Goal: Task Accomplishment & Management: Use online tool/utility

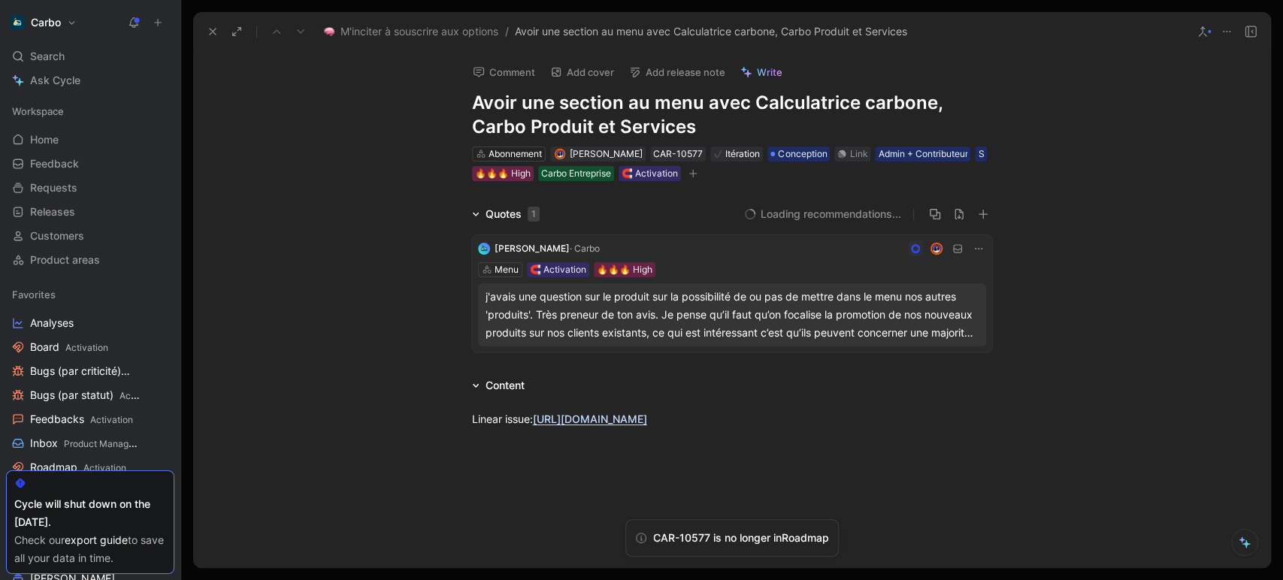
click at [693, 175] on icon "button" at bounding box center [692, 174] width 1 height 8
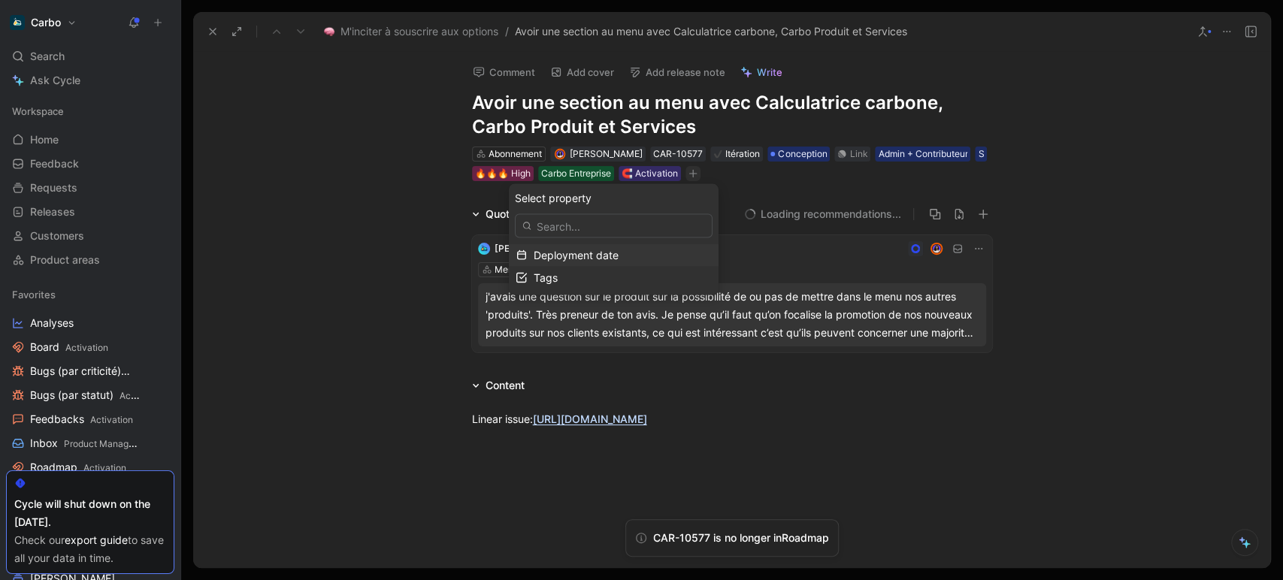
click at [581, 257] on span "Deployment date" at bounding box center [576, 254] width 85 height 13
type input "2025-09-29"
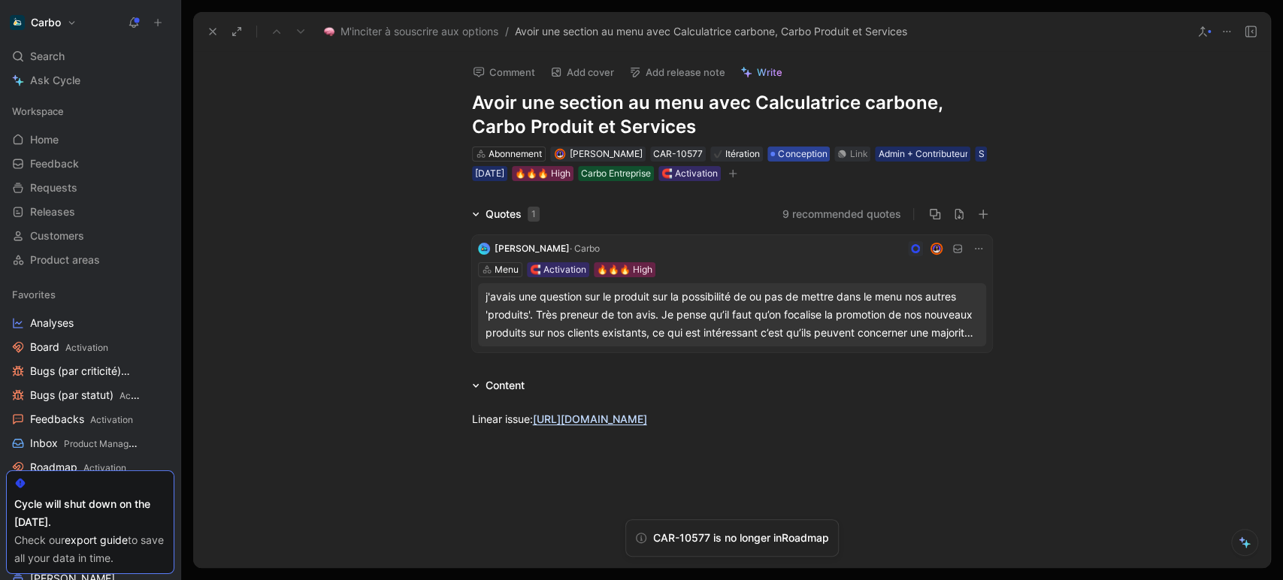
click at [793, 153] on span "Conception" at bounding box center [802, 154] width 49 height 15
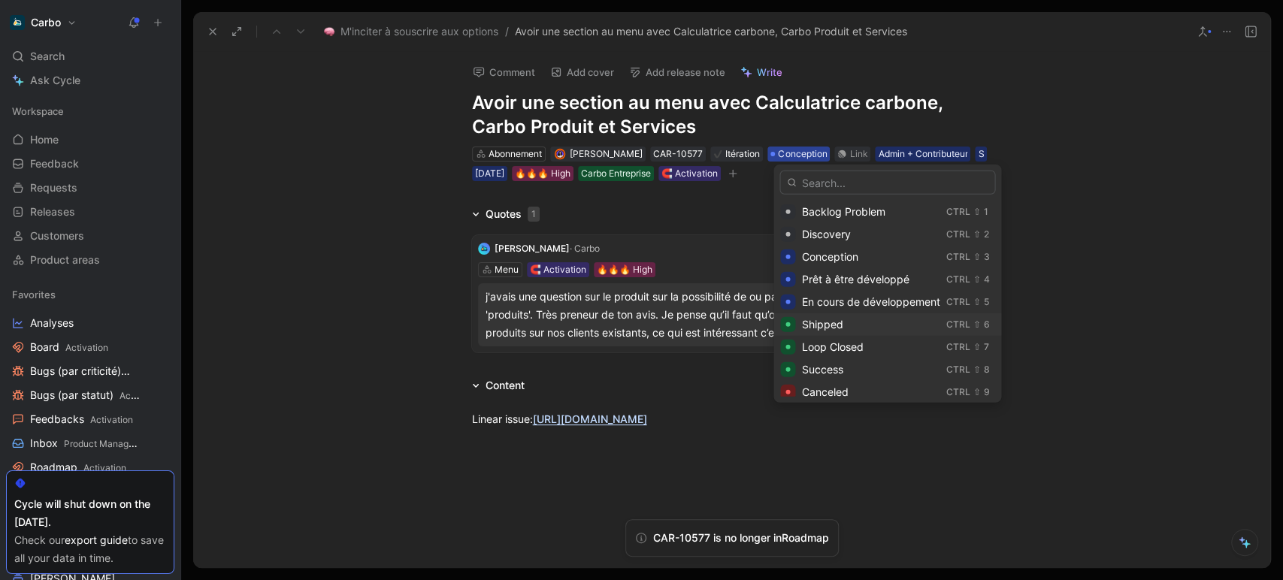
click at [849, 324] on div "Shipped" at bounding box center [870, 325] width 138 height 18
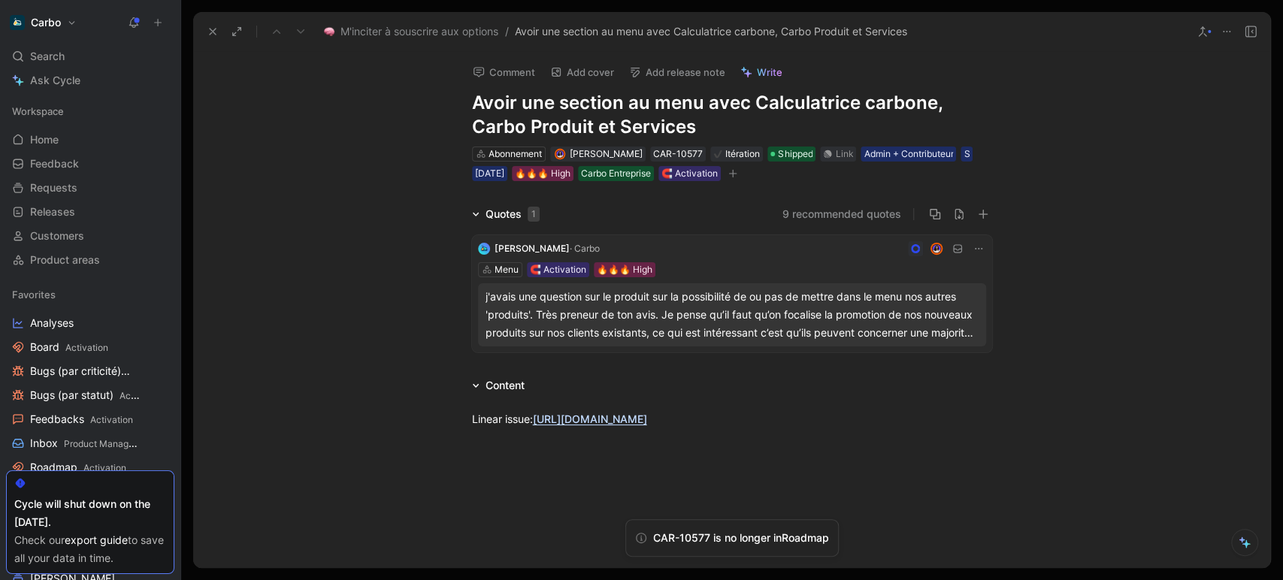
click at [801, 215] on button "9 recommended quotes" at bounding box center [842, 214] width 119 height 18
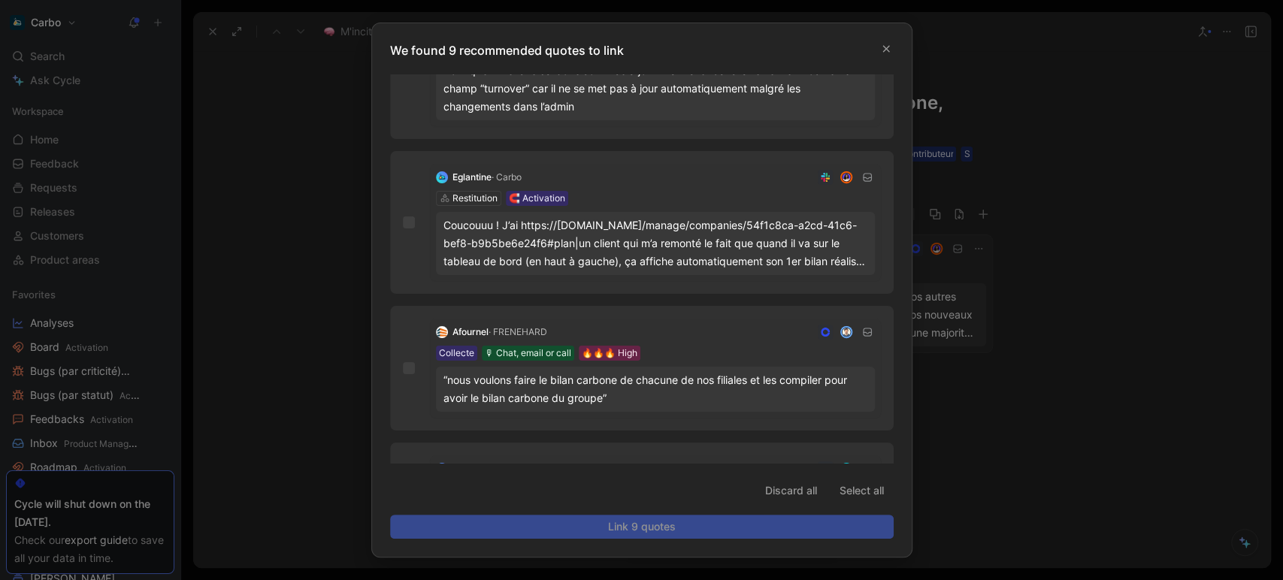
scroll to position [217, 0]
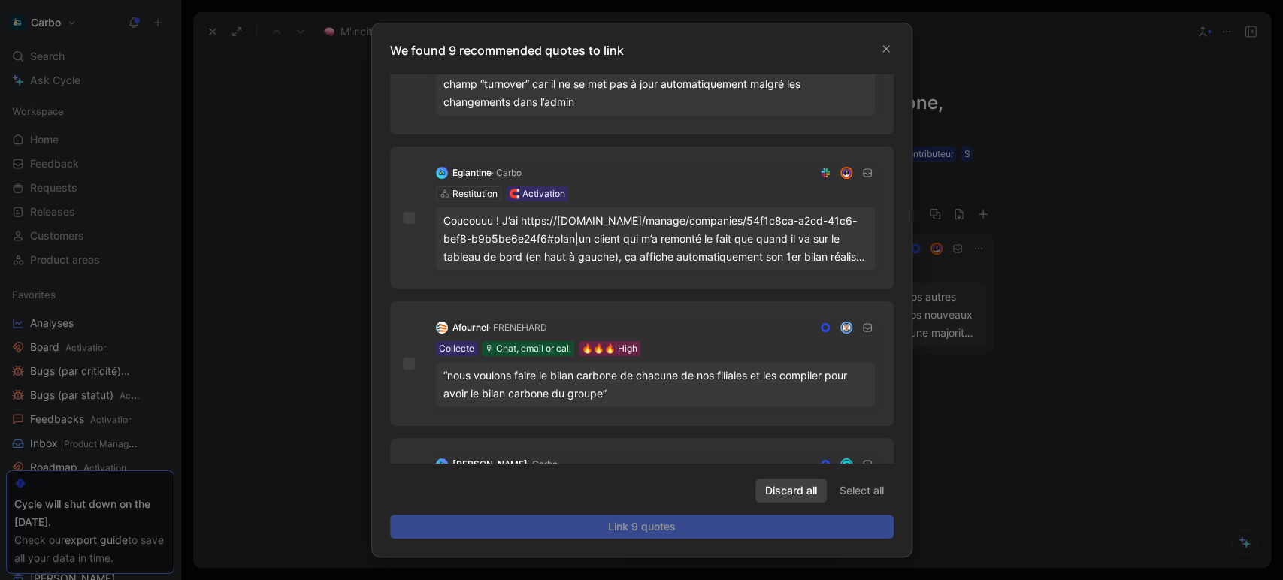
click at [774, 493] on span "Discard all" at bounding box center [791, 491] width 52 height 18
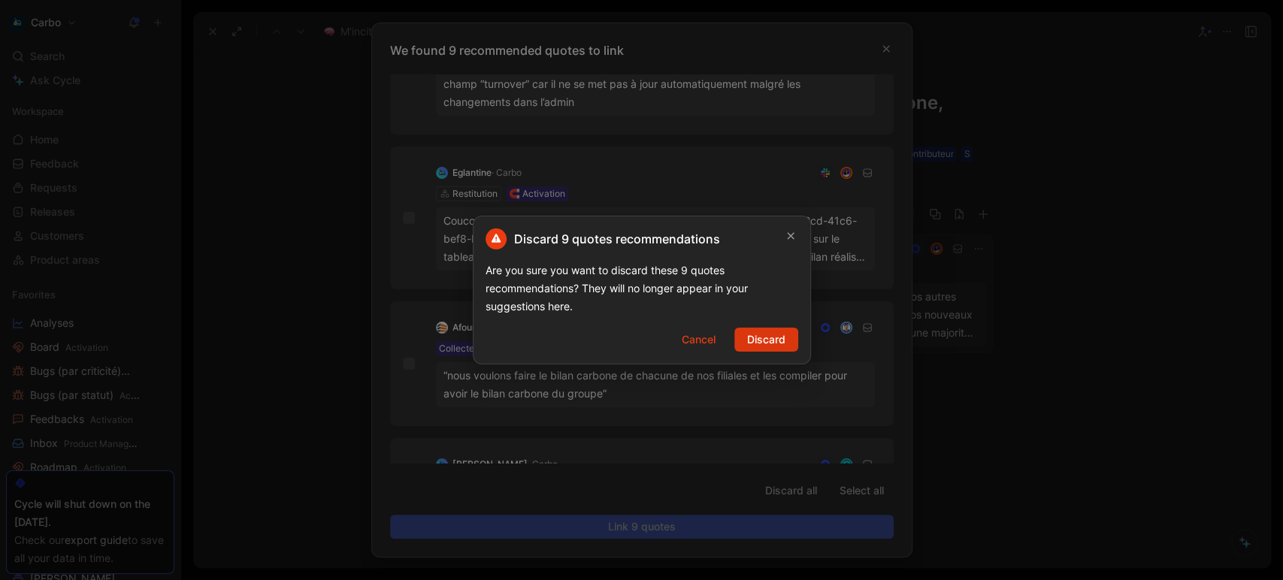
click at [765, 338] on span "Discard" at bounding box center [766, 340] width 38 height 18
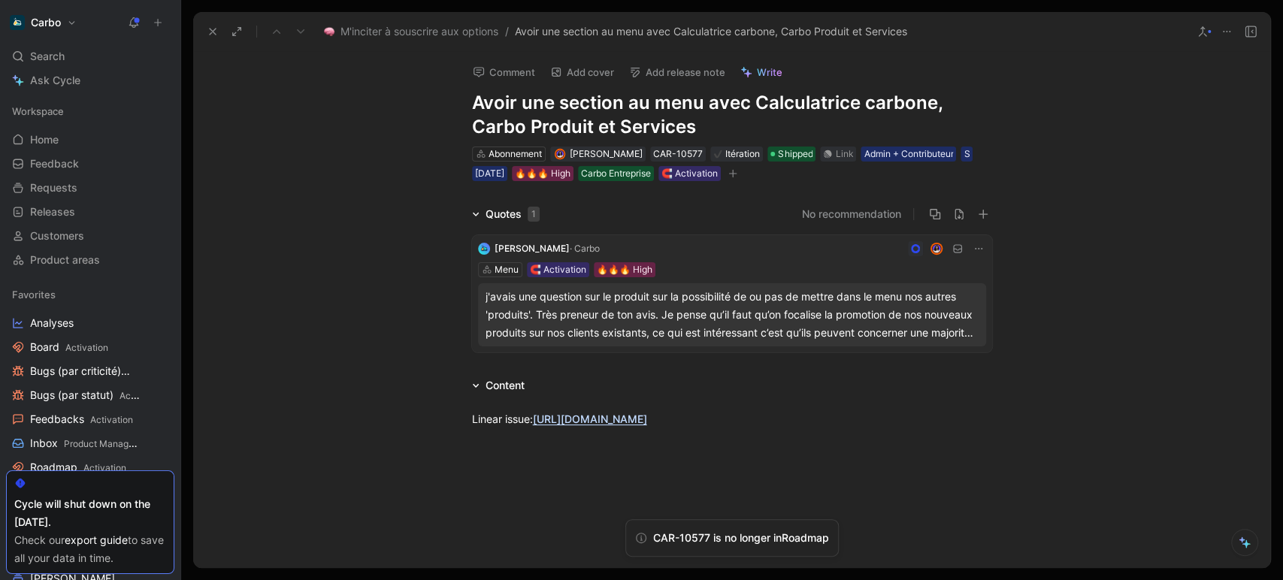
click at [655, 70] on button "Add release note" at bounding box center [678, 72] width 110 height 21
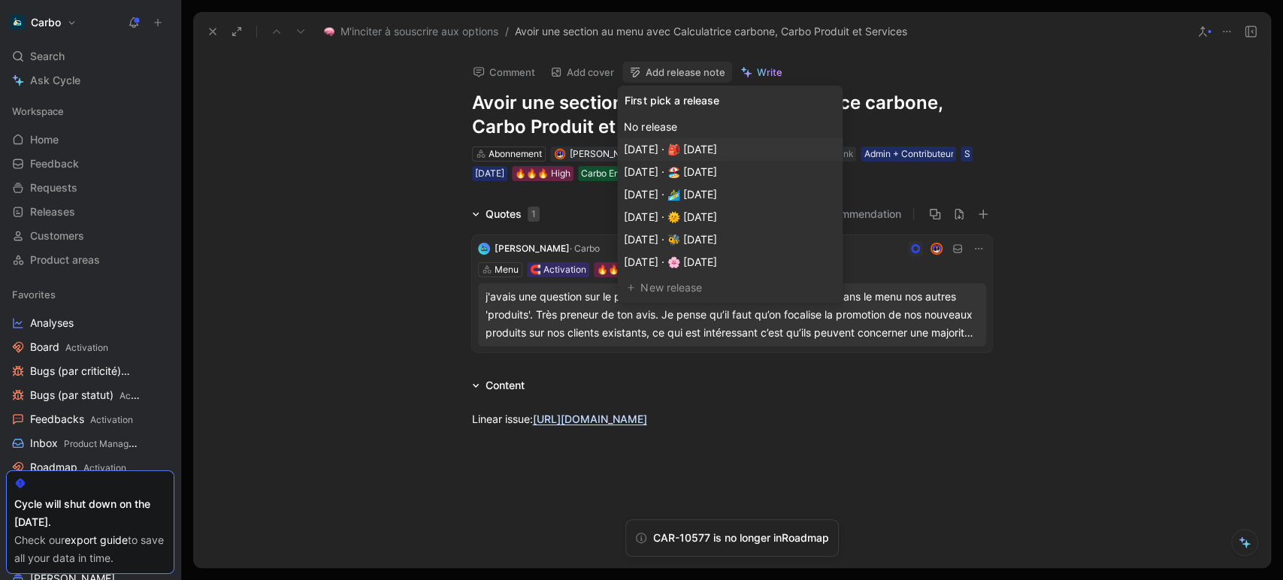
click at [717, 149] on span "Oct 01, 2025 · 🎒 septembre 2025" at bounding box center [670, 149] width 92 height 13
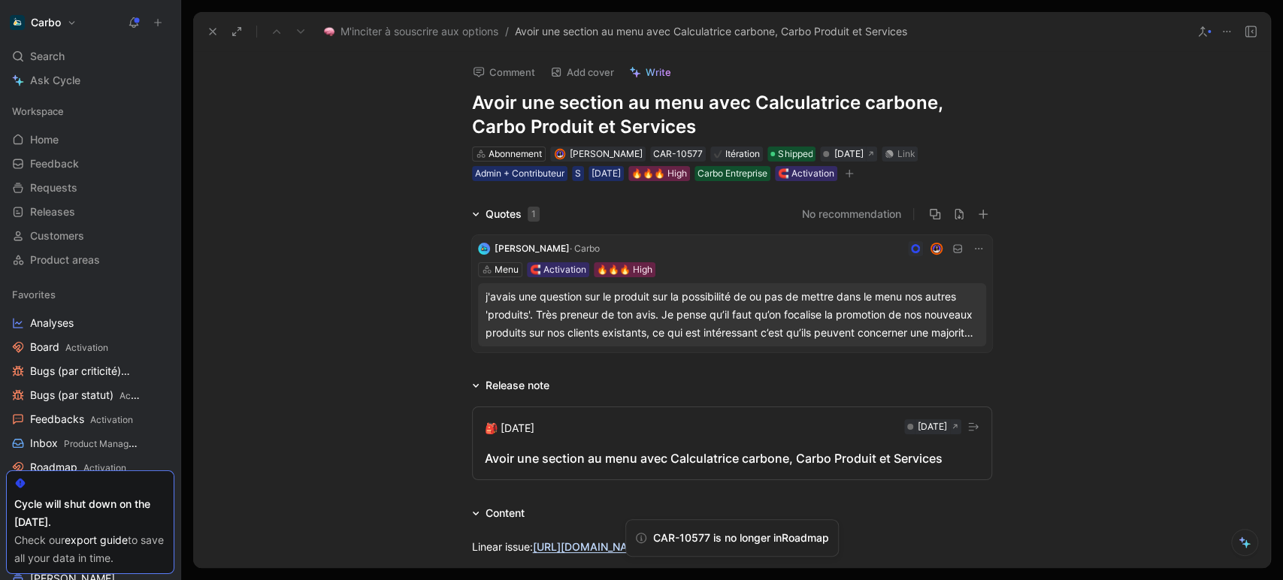
click at [562, 462] on div "Avoir une section au menu avec Calculatrice carbone, Carbo Produit et Services" at bounding box center [732, 459] width 495 height 18
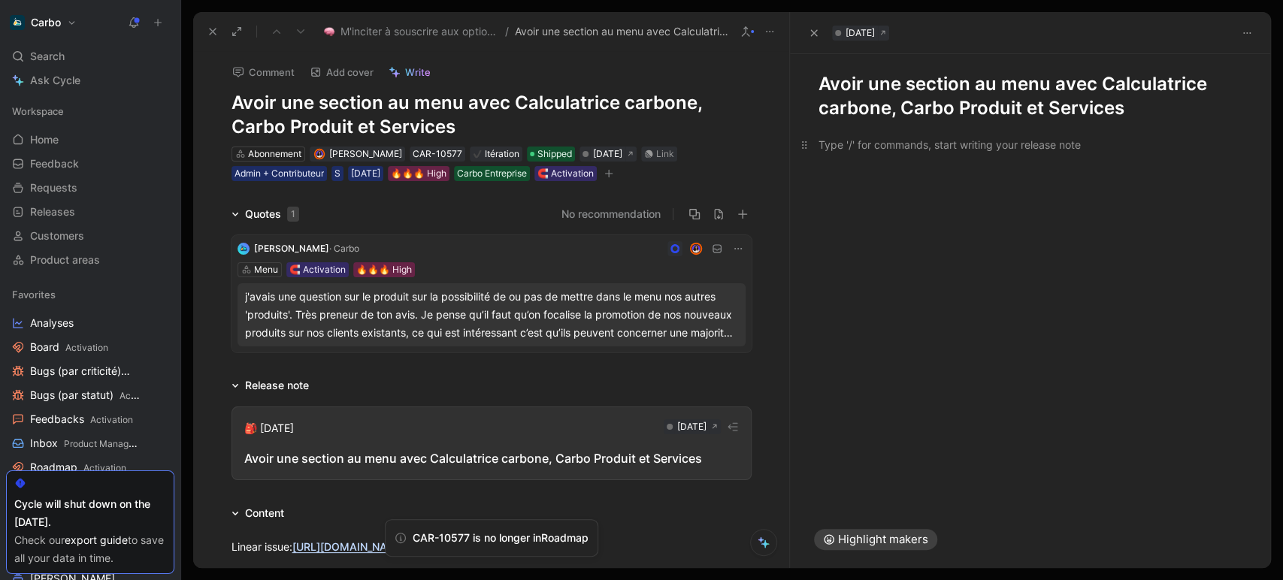
click at [890, 135] on p at bounding box center [1030, 144] width 481 height 25
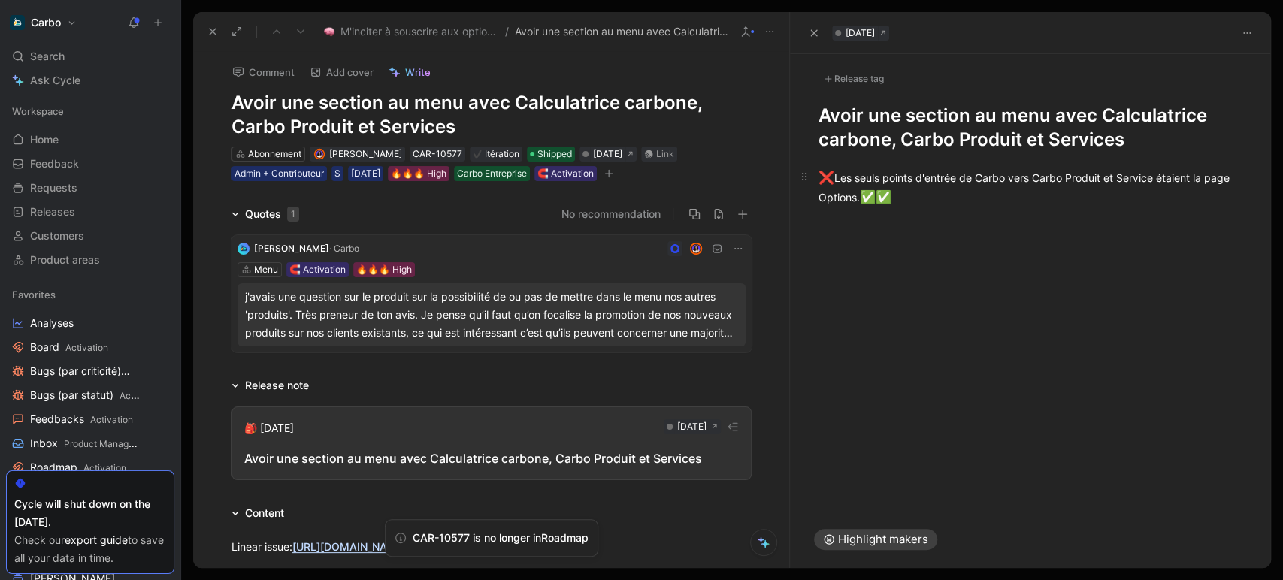
click at [876, 197] on span "✅" at bounding box center [868, 196] width 16 height 15
click at [906, 218] on div "✅ ✅" at bounding box center [1031, 224] width 424 height 20
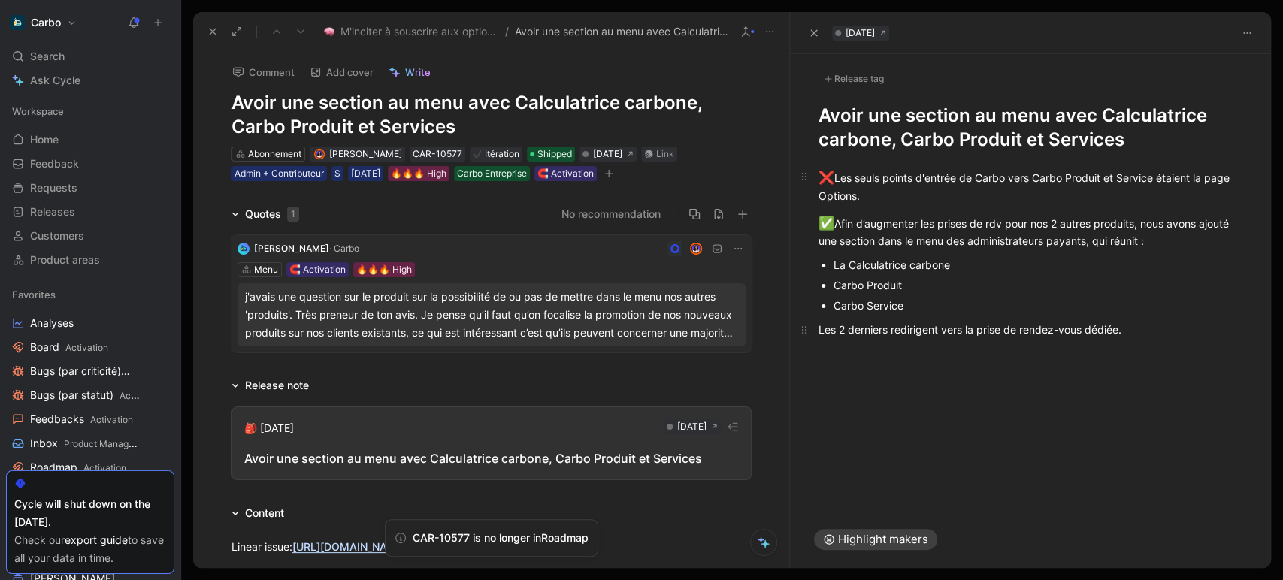
click at [936, 329] on div "Les 2 derniers redirigent vers la prise de rendez-vous dédiée." at bounding box center [1031, 330] width 424 height 16
drag, startPoint x: 1059, startPoint y: 324, endPoint x: 1202, endPoint y: 325, distance: 143.6
click at [1202, 325] on div "Les 2 derniers redirigent pour le moment vers la prise de rendez-vous dédiée." at bounding box center [1031, 330] width 424 height 16
click at [1145, 305] on icon "button" at bounding box center [1144, 305] width 12 height 12
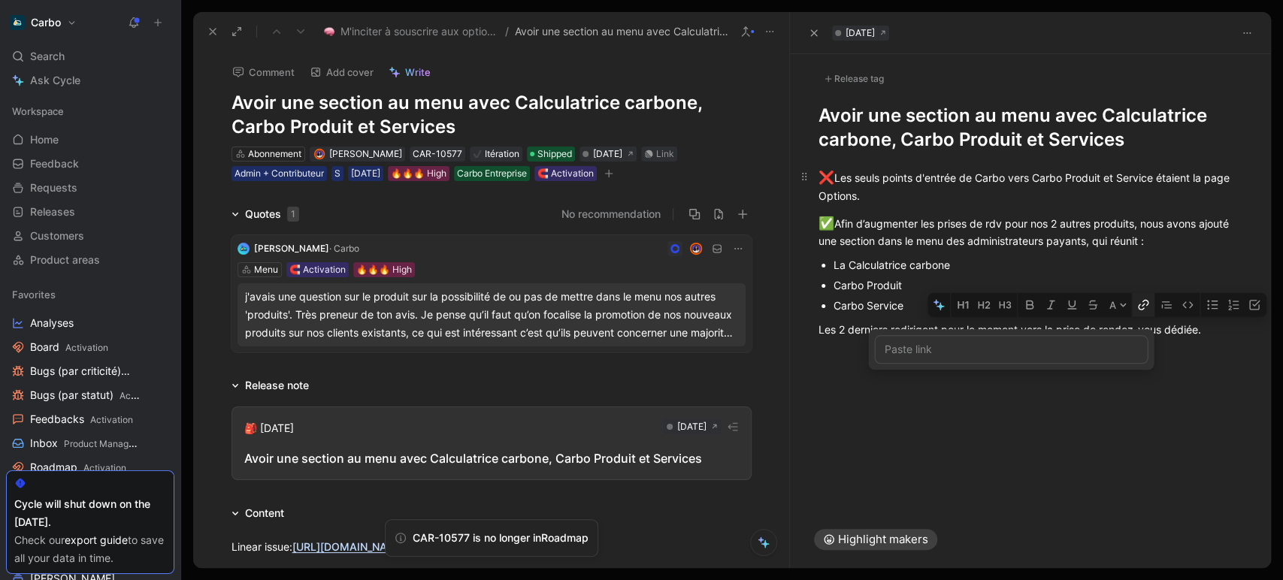
type input "https://meetings-eu1.hubspot.com/emmanuelle-vignial/demo-acv/"
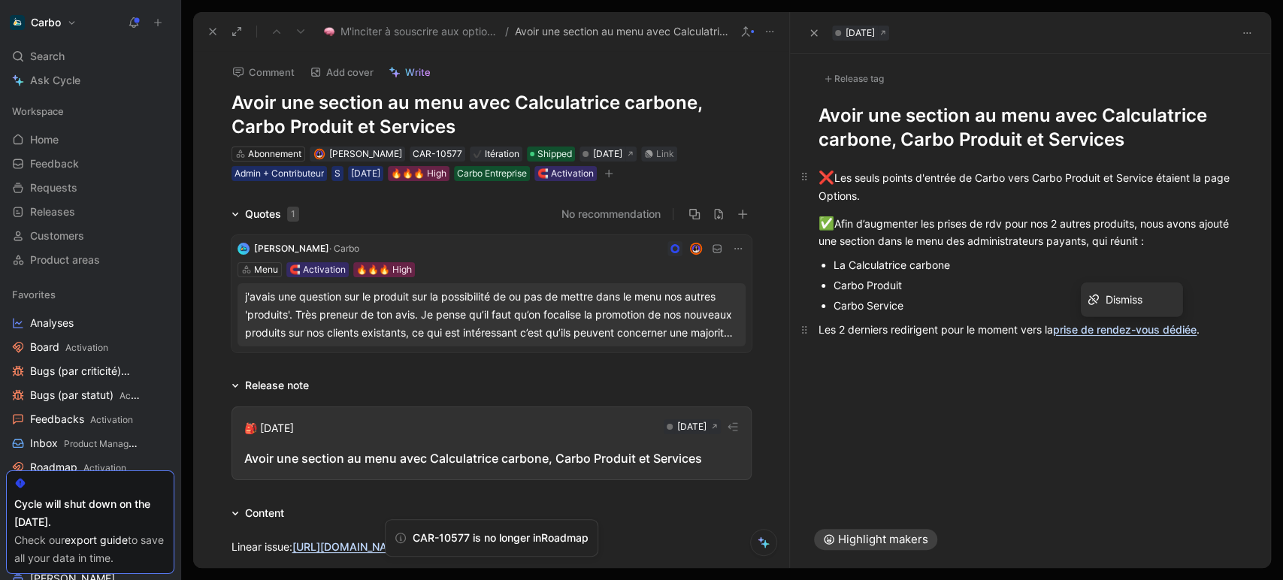
click at [1224, 329] on div "Les 2 derniers redirigent pour le moment vers la prise de rendez-vous dédiée ." at bounding box center [1031, 330] width 424 height 16
click at [819, 354] on div "Nous envisageons de rediriger vers" at bounding box center [1031, 356] width 424 height 16
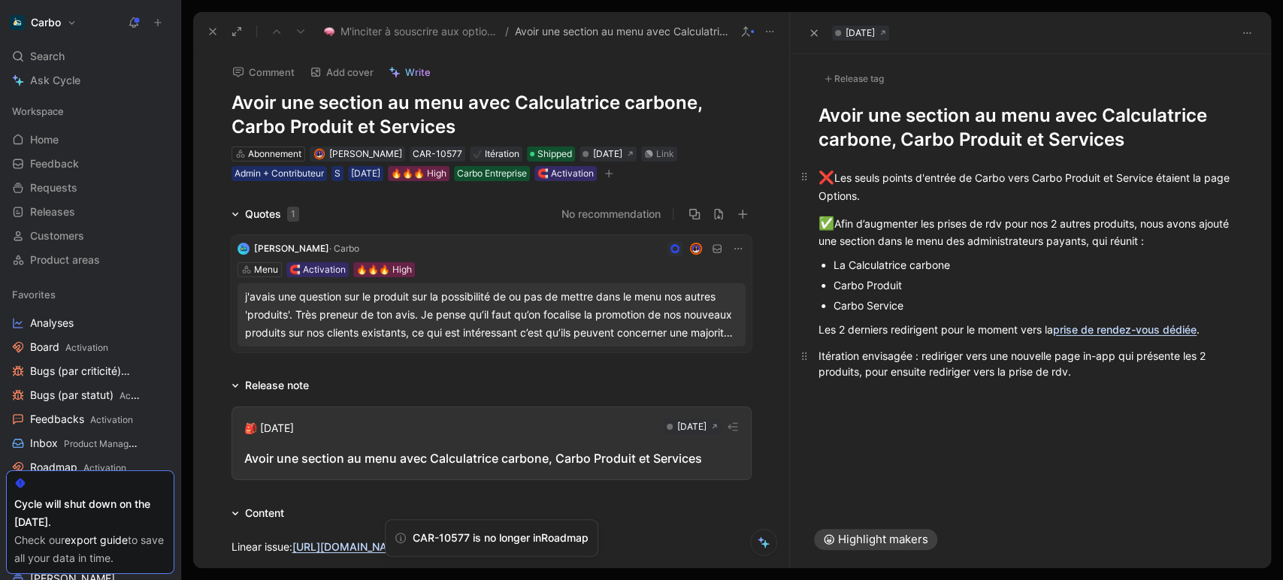
click at [920, 358] on div "Itération envisagée : rediriger vers une nouvelle page in-app qui présente les …" at bounding box center [1031, 364] width 424 height 32
drag, startPoint x: 958, startPoint y: 374, endPoint x: 1116, endPoint y: 358, distance: 158.7
click at [1116, 358] on div "Itération envisagée : ajouter une étape avant la prise de rdv (une page qui pré…" at bounding box center [1031, 364] width 424 height 32
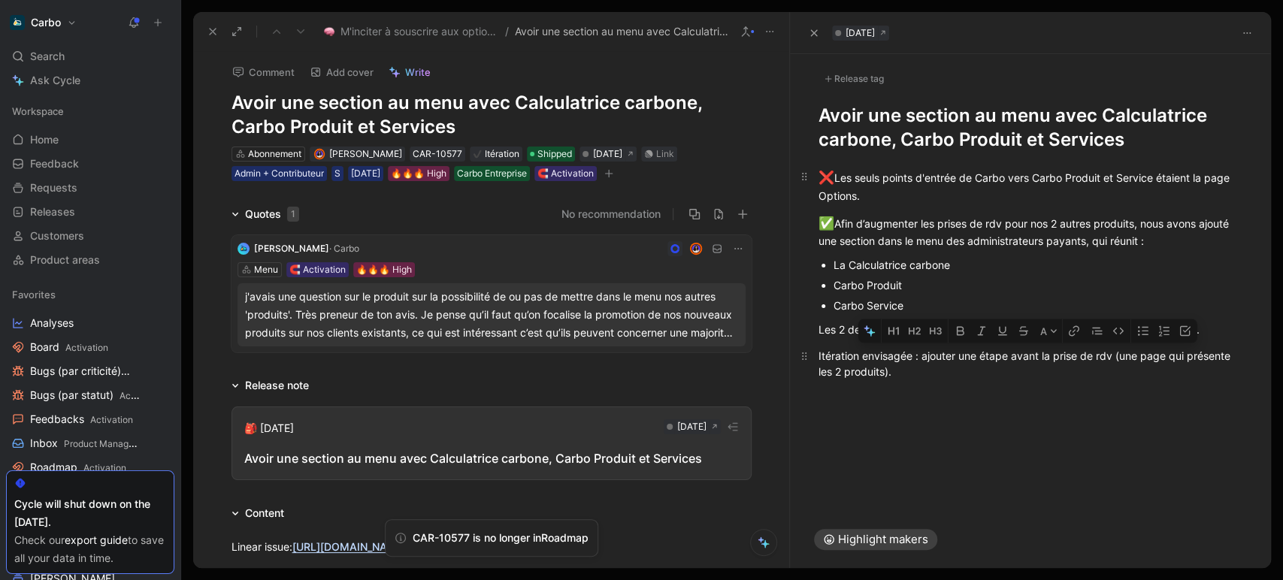
click at [1120, 353] on div "Itération envisagée : ajouter une étape avant la prise de rdv (une page qui pré…" at bounding box center [1031, 364] width 424 height 32
click at [936, 364] on div "Itération envisagée : ajouter une étape avant la prise de rdv : une page qui pr…" at bounding box center [1031, 364] width 424 height 32
click at [965, 372] on div "Itération envisagée : ajouter une étape avant la prise de rdv : une page qui pr…" at bounding box center [1031, 364] width 424 height 32
click at [847, 82] on div "Release tag" at bounding box center [854, 79] width 71 height 18
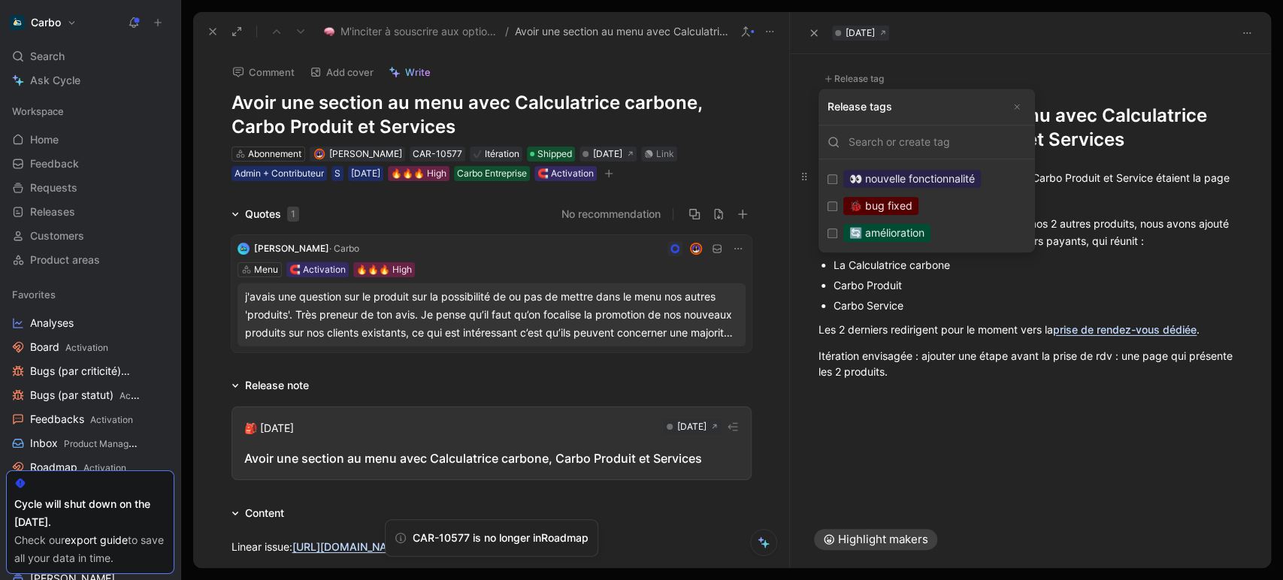
click at [935, 229] on label "🔄 amélioration Edit" at bounding box center [927, 233] width 211 height 27
click at [838, 229] on input "🔄 amélioration Edit" at bounding box center [833, 234] width 10 height 10
checkbox input "true"
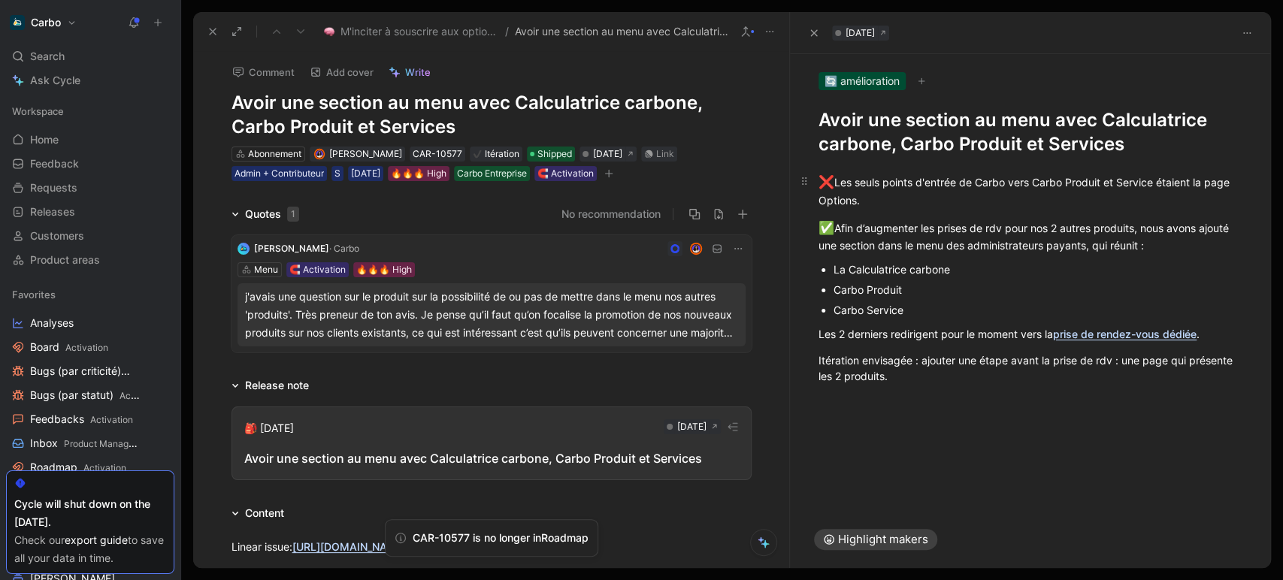
click at [926, 313] on div "Carbo Service" at bounding box center [1038, 310] width 409 height 16
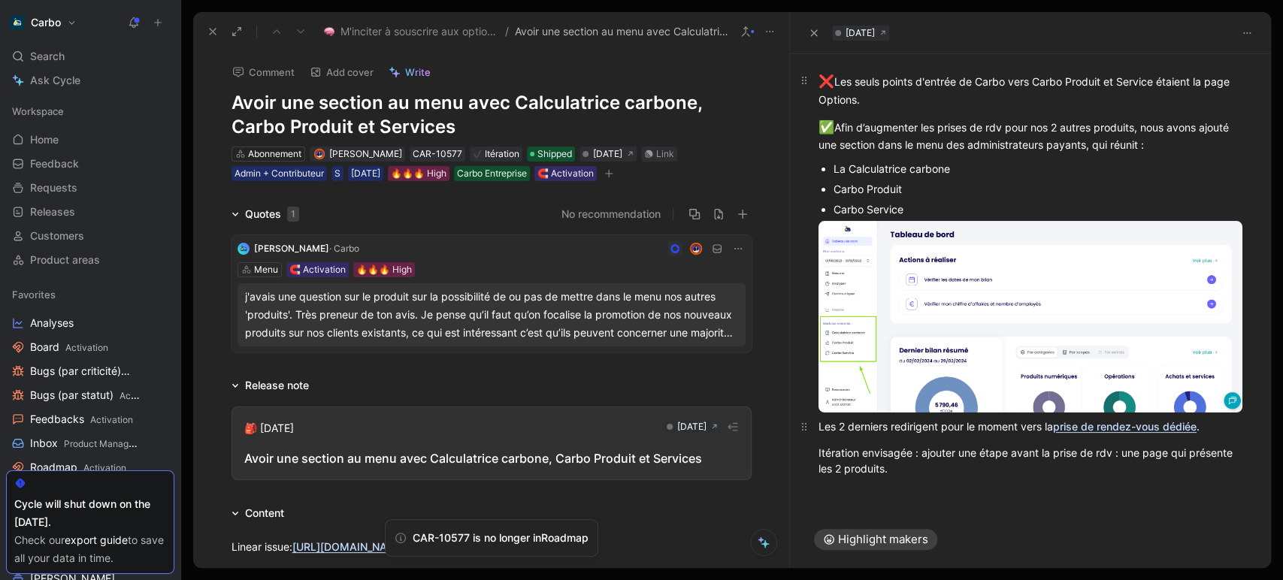
scroll to position [95, 0]
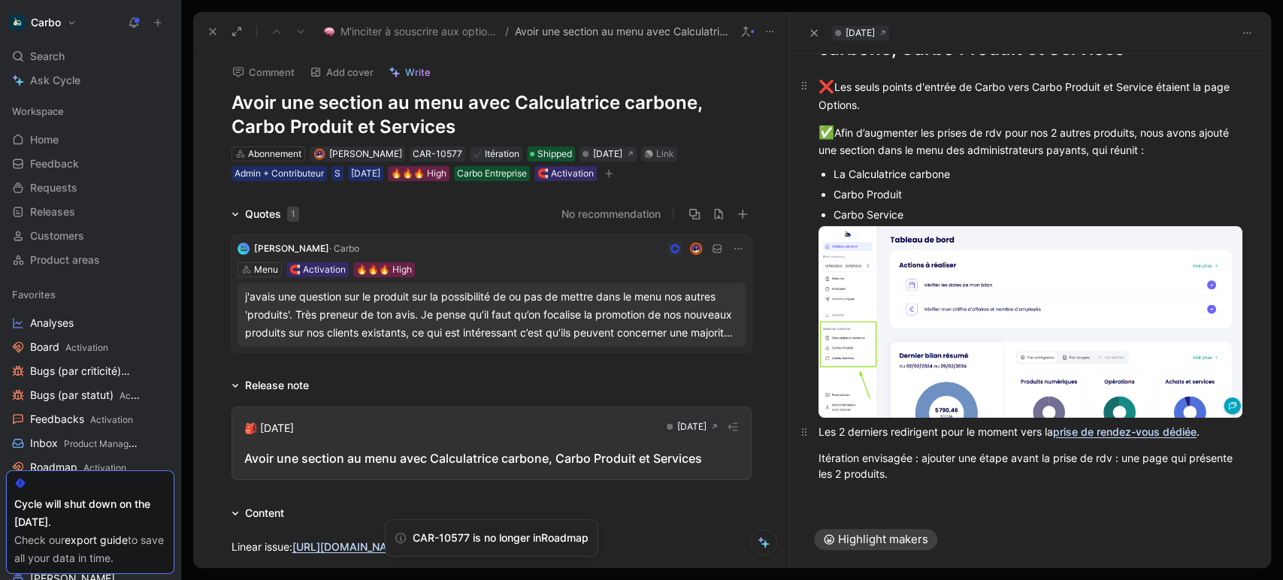
click at [1226, 424] on div "Les 2 derniers redirigent pour le moment vers la prise de rendez-vous dédiée ." at bounding box center [1031, 432] width 424 height 16
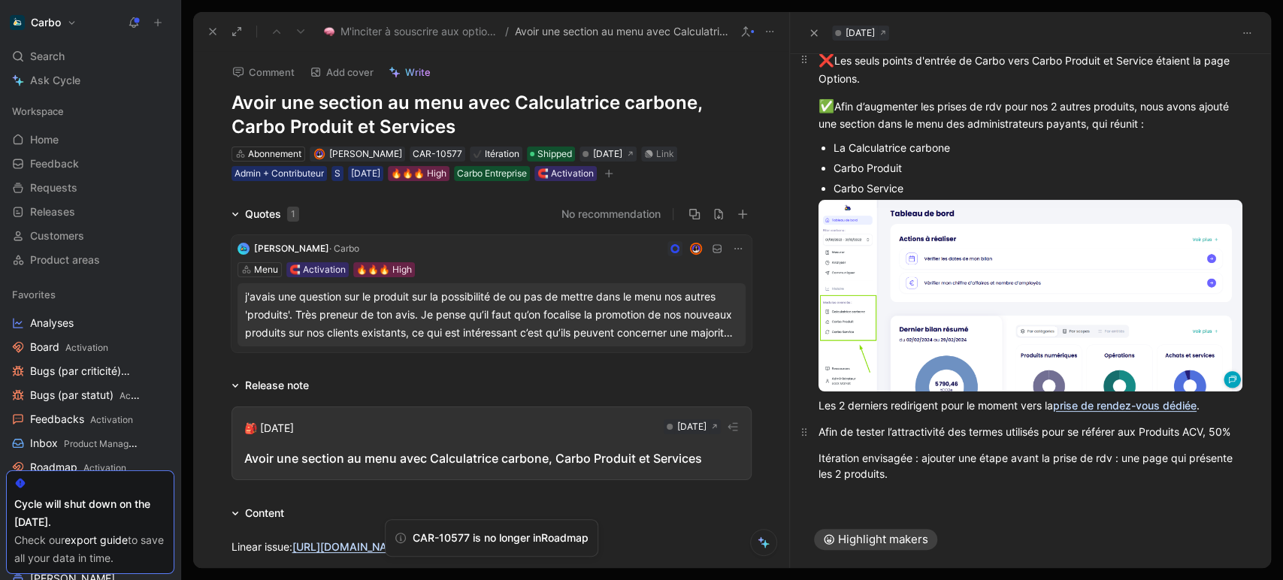
click at [824, 424] on div "Afin de tester l’attractivité des termes utilisés pour se référer aux Produits …" at bounding box center [1031, 432] width 424 height 16
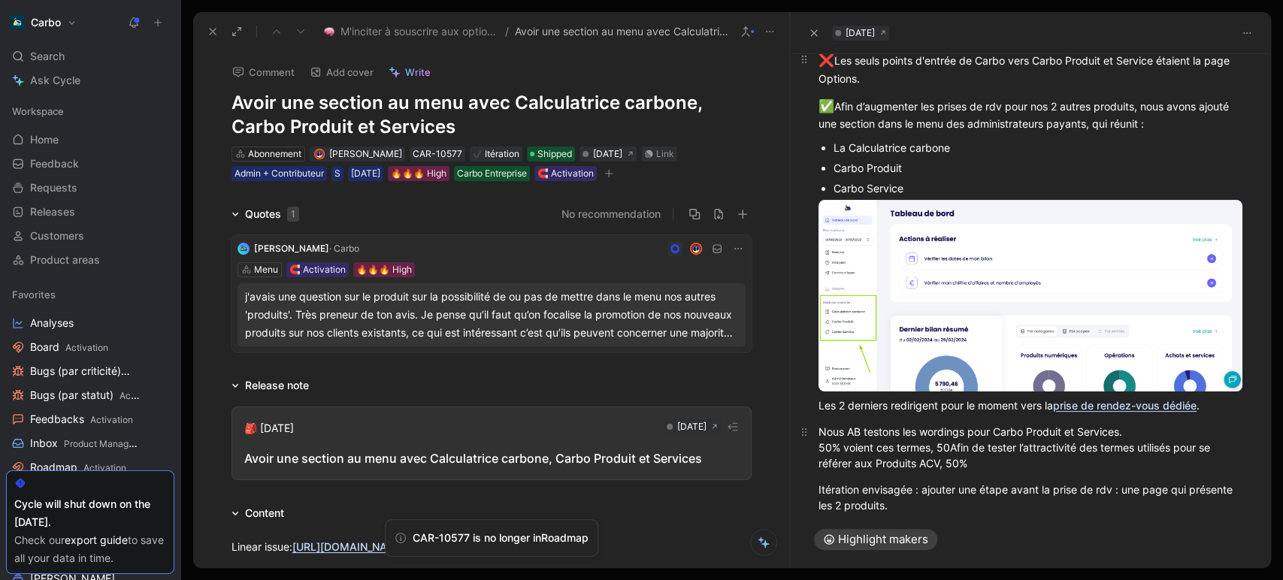
click at [847, 445] on div "Nous AB testons les wordings pour Carbo Produit et Services. 50% voient ces ter…" at bounding box center [1031, 447] width 424 height 47
click at [1032, 444] on div "Nous AB testons les wordings pour Carbo Produit et Services. 50% des utilisateu…" at bounding box center [1031, 447] width 424 height 47
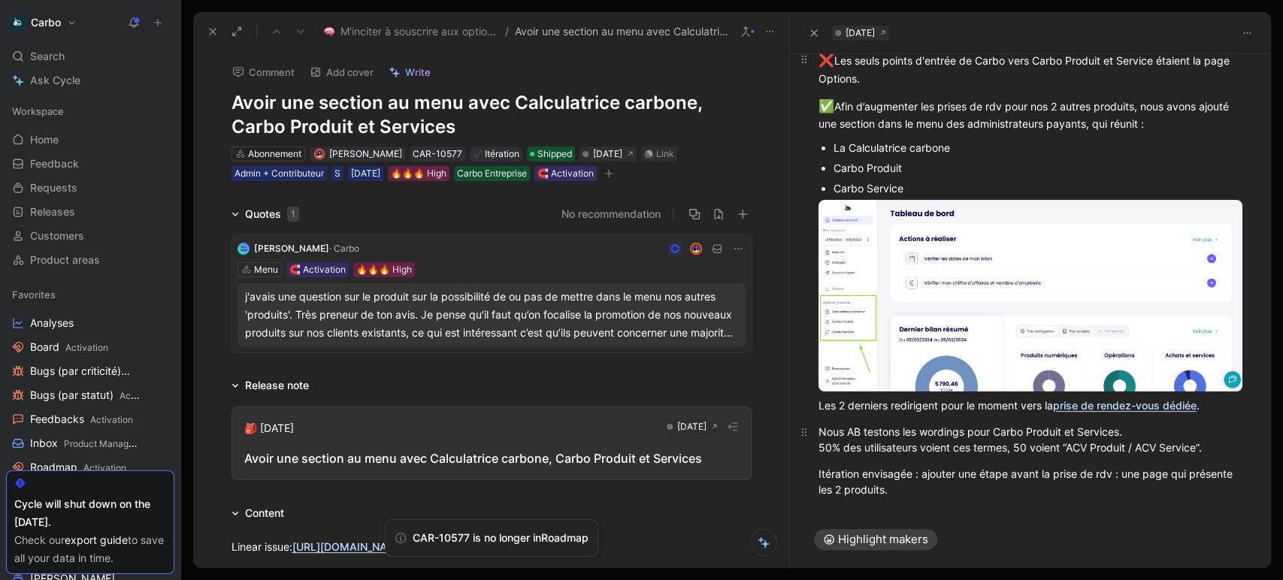
click at [821, 433] on div "Nous AB testons les wordings pour Carbo Produit et Services. 50% des utilisateu…" at bounding box center [1031, 440] width 424 height 32
click at [918, 432] on div "Aussi, nous AB testons les wordings pour Carbo Produit et Services. 50% des uti…" at bounding box center [1031, 440] width 424 height 32
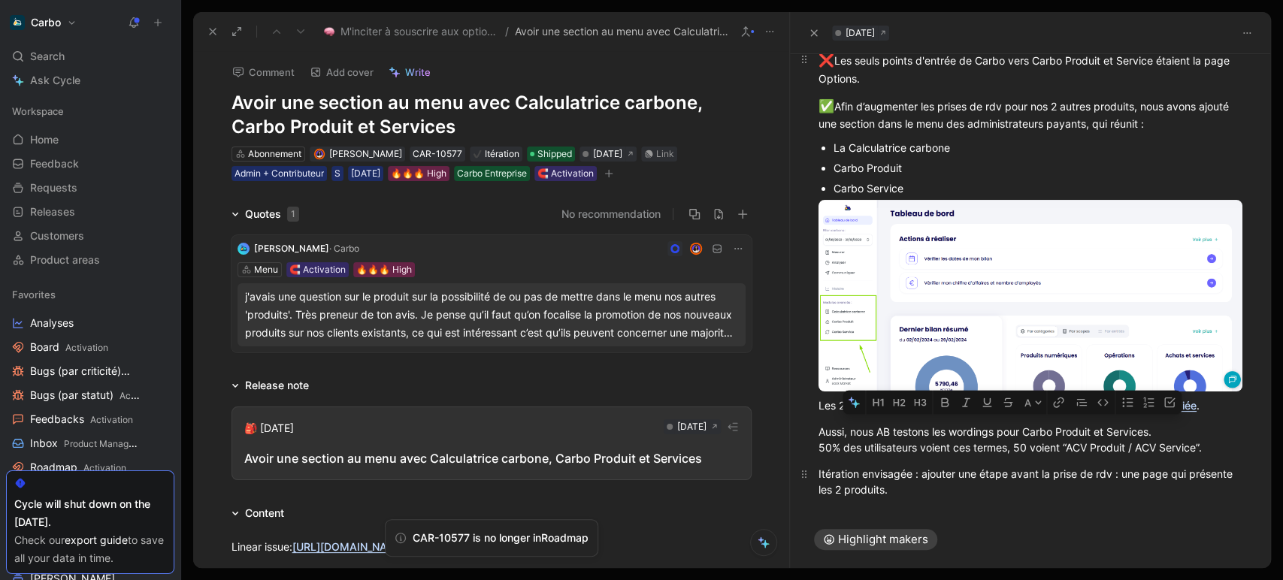
click at [1117, 469] on div "Itération envisagée : ajouter une étape avant la prise de rdv : une page qui pr…" at bounding box center [1031, 482] width 424 height 32
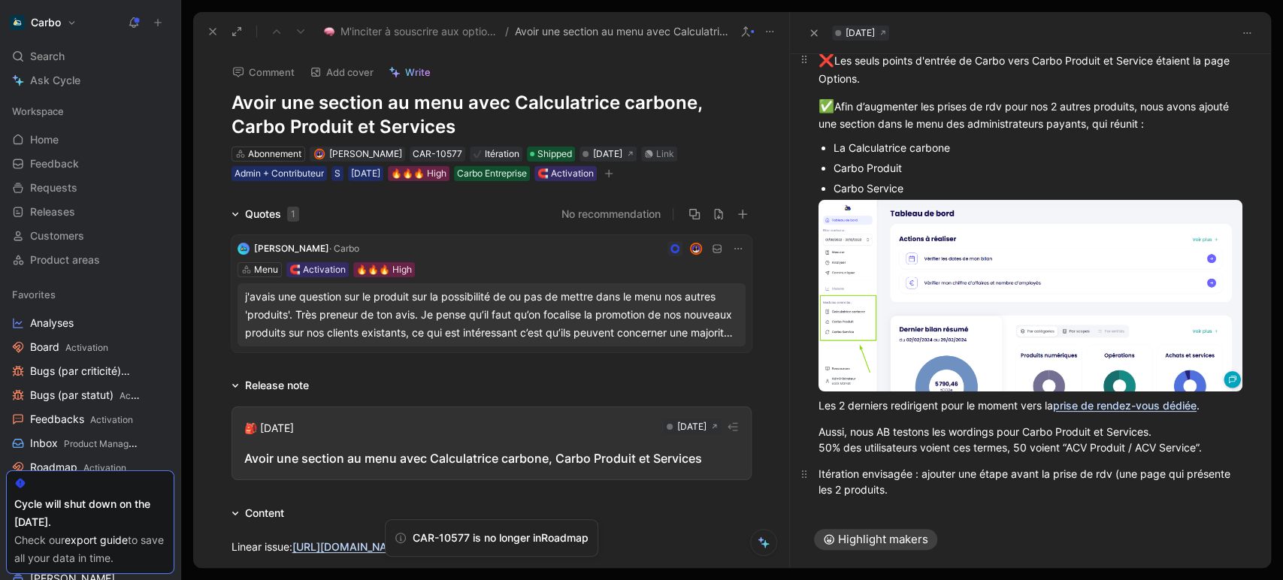
click at [944, 476] on div "Itération envisagée : ajouter une étape avant la prise de rdv (une page qui pré…" at bounding box center [1031, 482] width 424 height 32
click at [980, 469] on div "Itération envisagée : ajouter une étape avant la prise de rdv (une page qui pré…" at bounding box center [1031, 482] width 424 height 32
drag, startPoint x: 959, startPoint y: 482, endPoint x: 1171, endPoint y: 487, distance: 211.3
click at [1171, 487] on div "Itération envisagée : ajouter une page qui présente les 2 produits avant de red…" at bounding box center [1031, 482] width 424 height 32
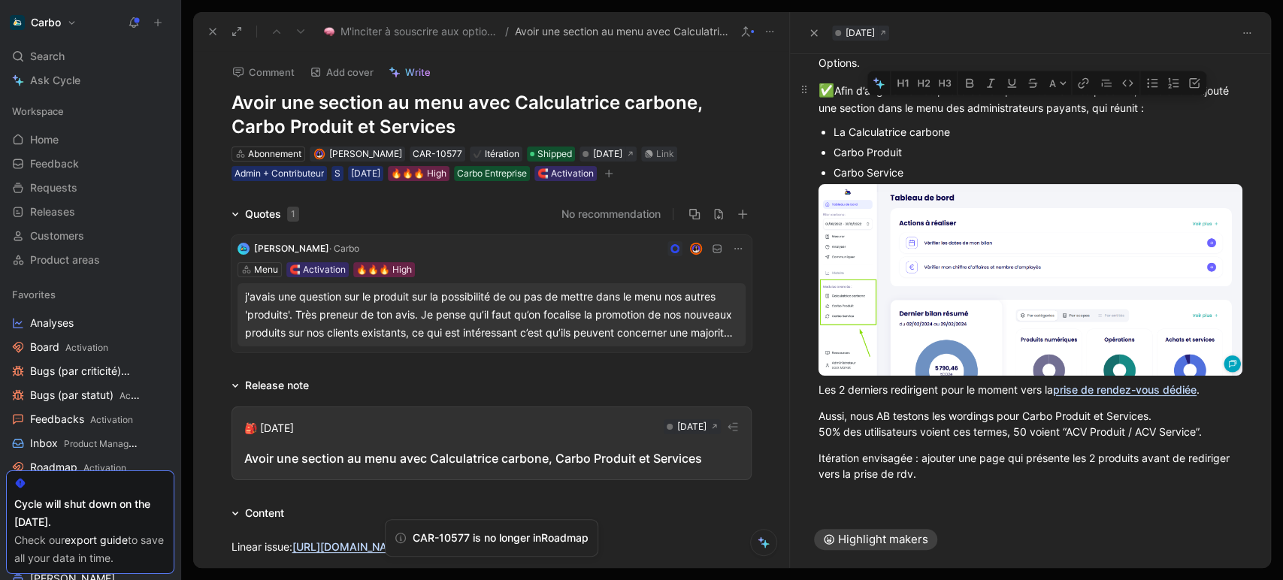
drag, startPoint x: 951, startPoint y: 109, endPoint x: 1122, endPoint y: 105, distance: 171.5
click at [1122, 105] on div "✅ Afin d’augmenter les prises de rdv pour nos 2 autres produits, nous avons ajo…" at bounding box center [1031, 98] width 424 height 35
click at [977, 80] on button "button" at bounding box center [969, 83] width 23 height 24
click at [986, 82] on button "button" at bounding box center [994, 83] width 21 height 24
click at [1004, 150] on div "Carbo Produit" at bounding box center [1038, 152] width 409 height 16
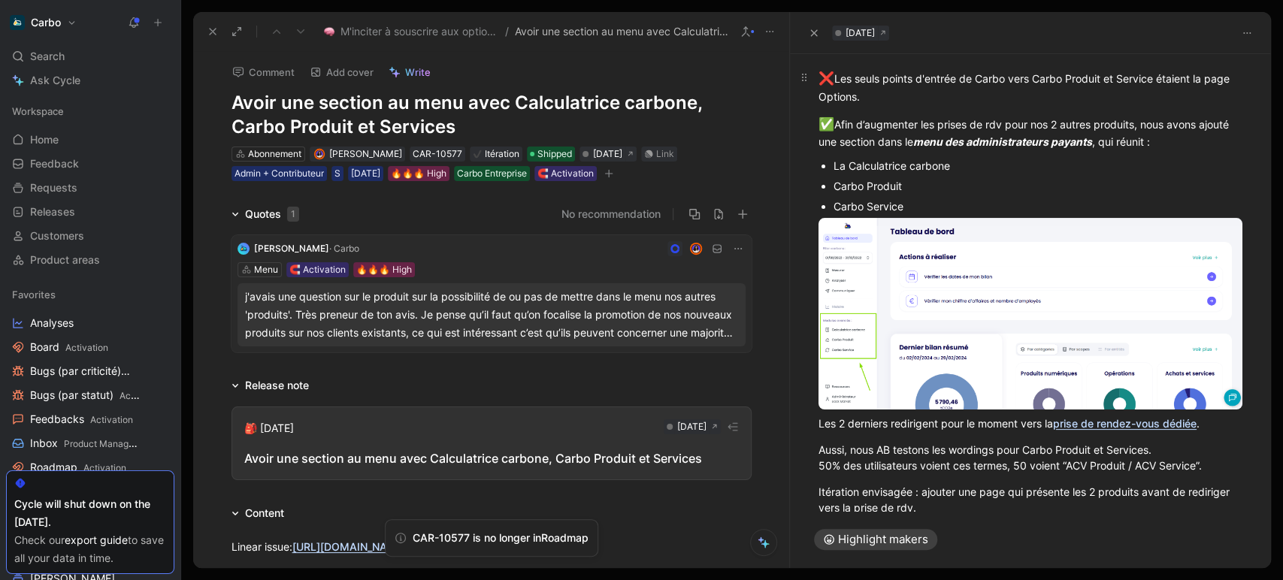
scroll to position [101, 0]
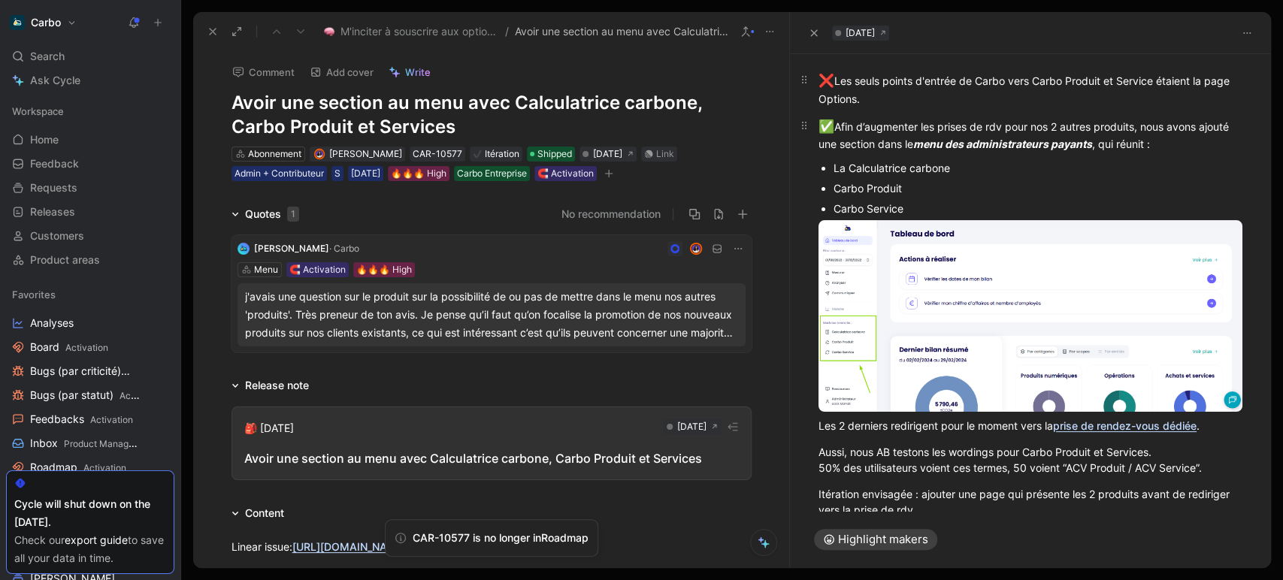
click at [913, 144] on div "✅ Afin d’augmenter les prises de rdv pour nos 2 autres produits, nous avons ajo…" at bounding box center [1031, 134] width 424 height 35
drag, startPoint x: 913, startPoint y: 144, endPoint x: 1001, endPoint y: 144, distance: 88.0
click at [1001, 144] on div "✅ Afin d’augmenter les prises de rdv pour nos 2 autres produits, nous avons ajo…" at bounding box center [1031, 134] width 424 height 35
click at [868, 141] on div "✅ Afin d’augmenter les prises de rdv pour nos 2 autres produits, nous avons ajo…" at bounding box center [1031, 134] width 424 height 35
drag, startPoint x: 875, startPoint y: 143, endPoint x: 1001, endPoint y: 141, distance: 125.6
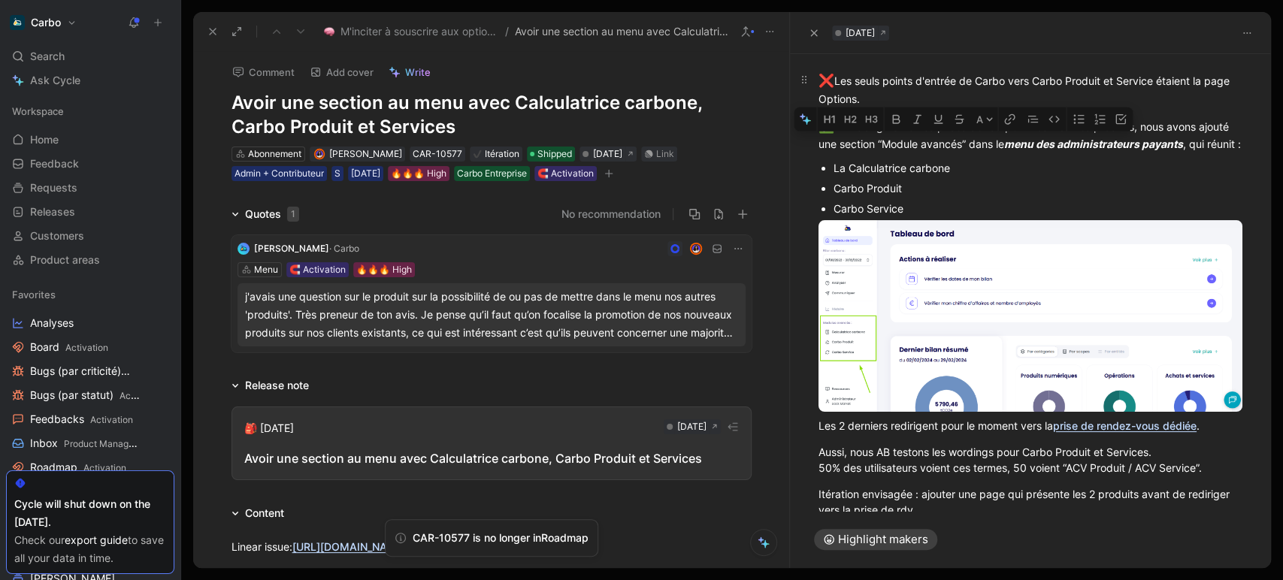
click at [1001, 141] on div "✅ Afin d’augmenter les prises de rdv pour nos 2 autres produits, nous avons ajo…" at bounding box center [1031, 134] width 424 height 35
click at [896, 119] on icon "button" at bounding box center [896, 119] width 8 height 9
click at [913, 118] on icon "button" at bounding box center [917, 120] width 12 height 12
click at [817, 438] on p "Les 2 derniers redirigent pour le moment vers la prise de rendez-vous dédiée ." at bounding box center [1030, 426] width 481 height 25
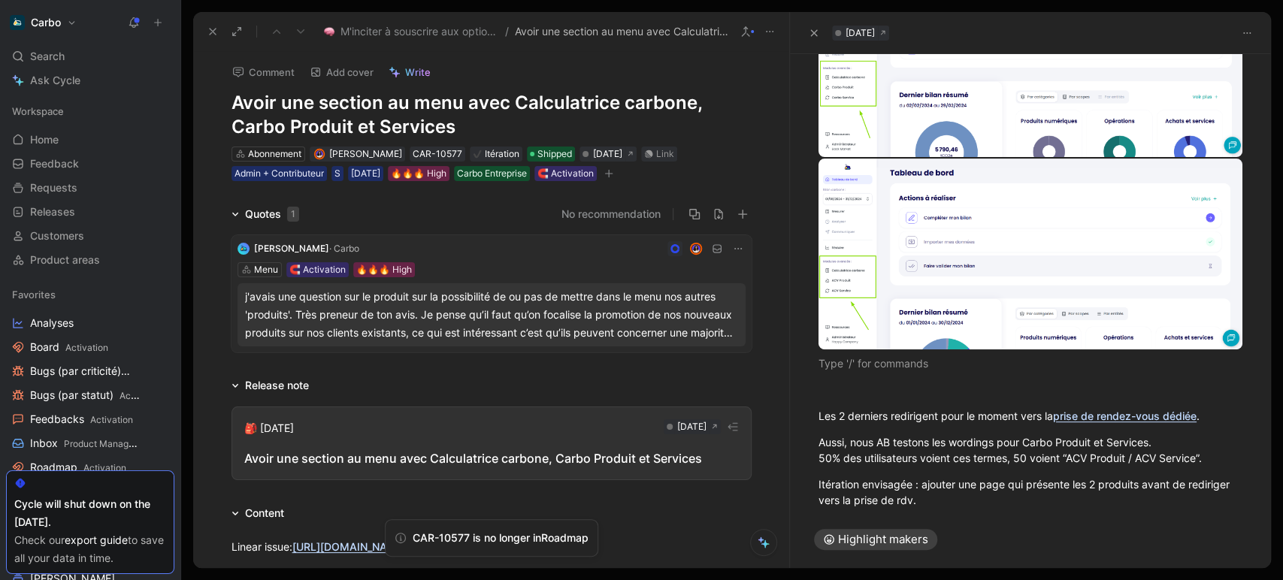
scroll to position [390, 0]
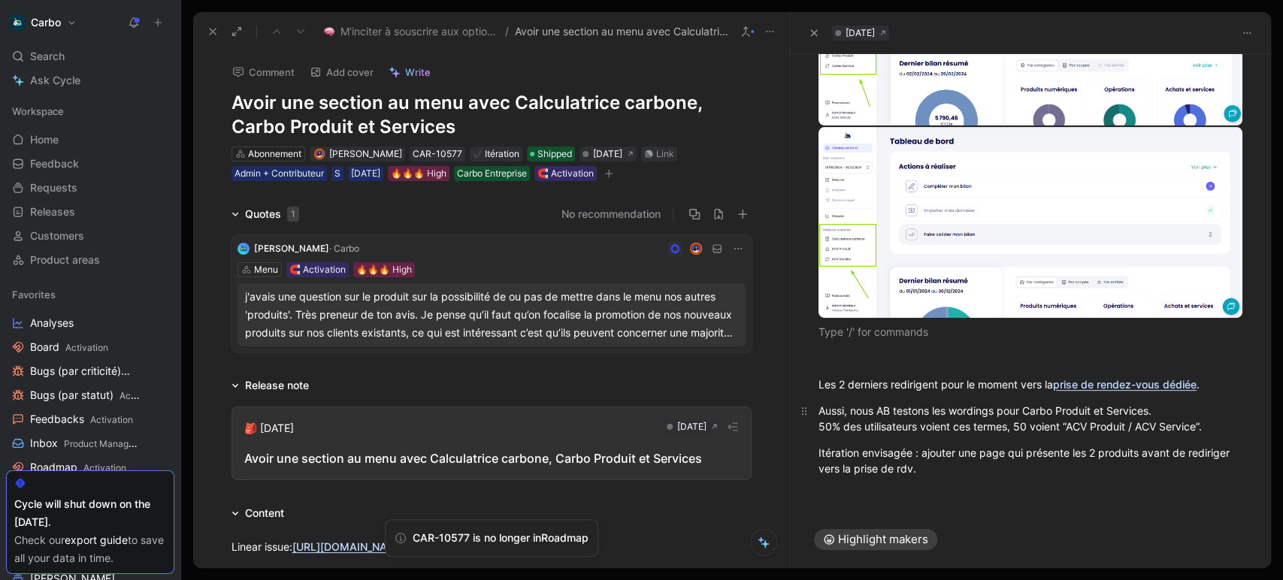
click at [872, 419] on div "Aussi, nous AB testons les wordings pour Carbo Produit et Services. 50% des uti…" at bounding box center [1031, 419] width 424 height 32
click at [1229, 432] on div "Aussi, nous AB testons les wordings pour Carbo Produit et Services. 50% des uti…" at bounding box center [1031, 419] width 424 height 32
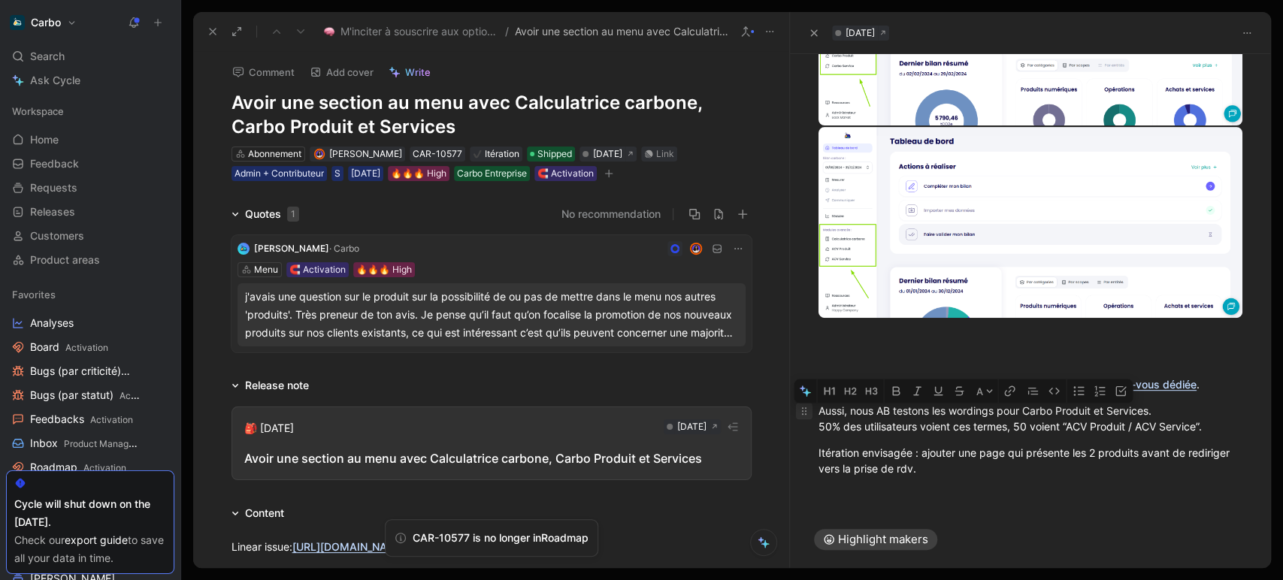
drag, startPoint x: 1229, startPoint y: 432, endPoint x: 804, endPoint y: 420, distance: 425.7
click at [804, 420] on p "Aussi, nous AB testons les wordings pour Carbo Produit et Services. 50% des uti…" at bounding box center [1030, 418] width 481 height 41
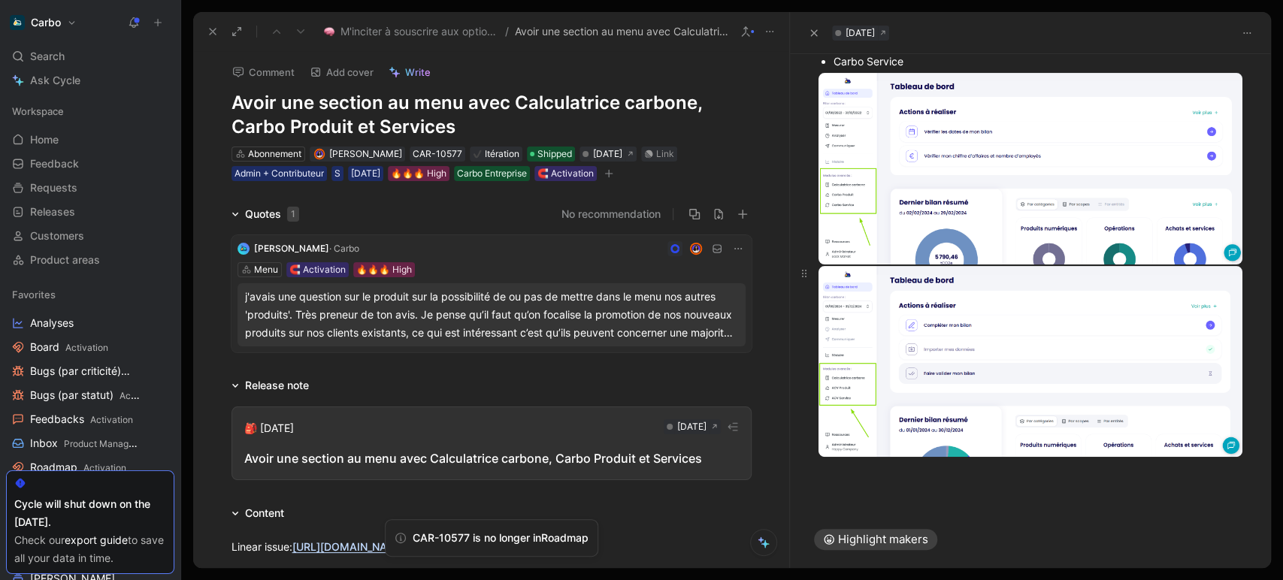
scroll to position [229, 0]
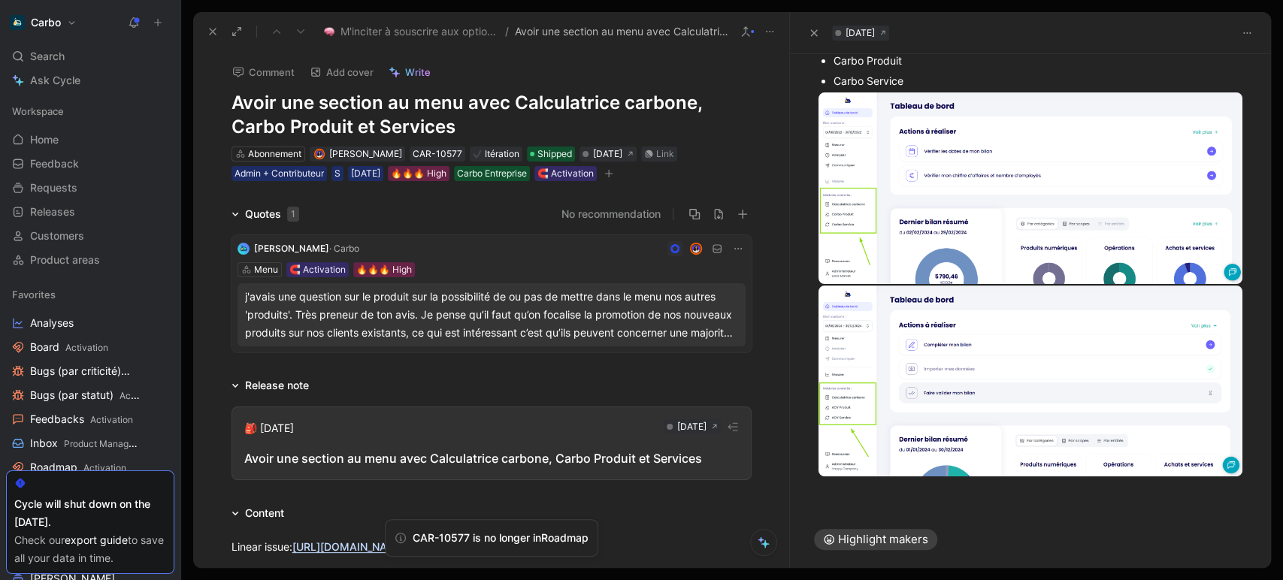
click at [961, 89] on div "Carbo Service" at bounding box center [1038, 81] width 409 height 16
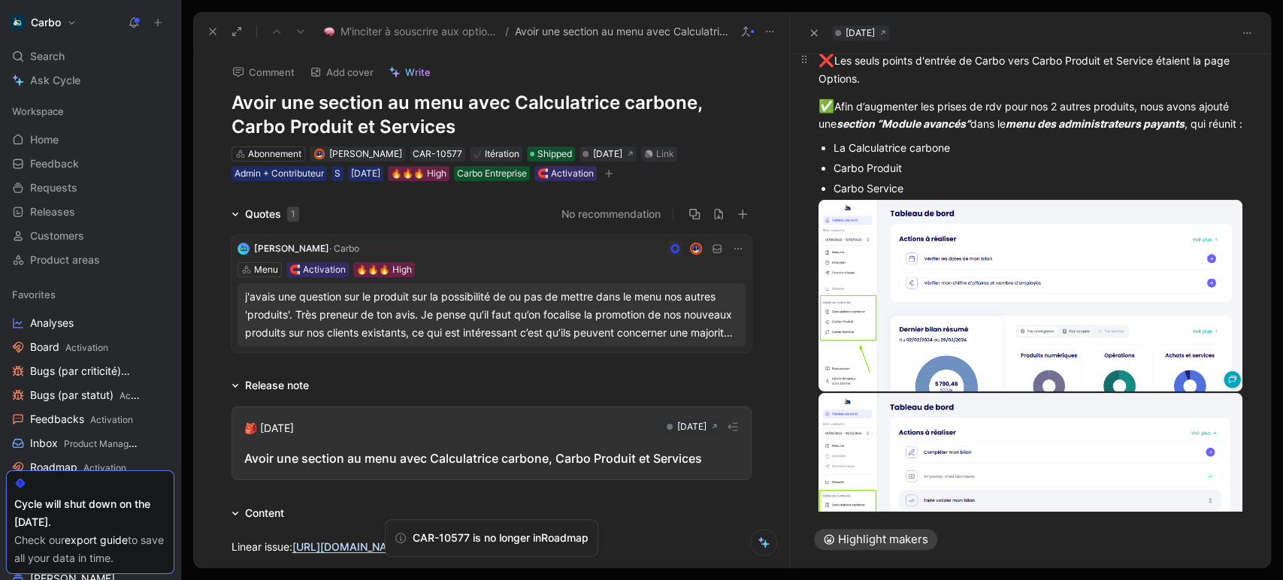
scroll to position [120, 0]
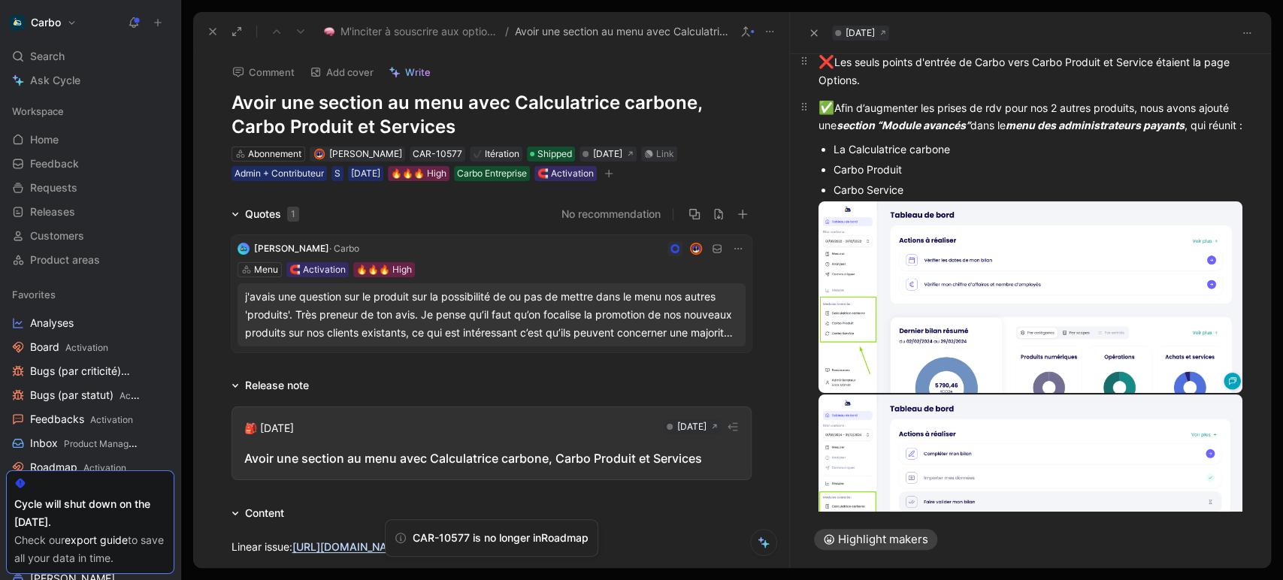
click at [891, 134] on div "✅ Afin d’augmenter les prises de rdv pour nos 2 autres produits, nous avons ajo…" at bounding box center [1031, 115] width 424 height 35
click at [944, 198] on div "Carbo Service" at bounding box center [1038, 190] width 409 height 16
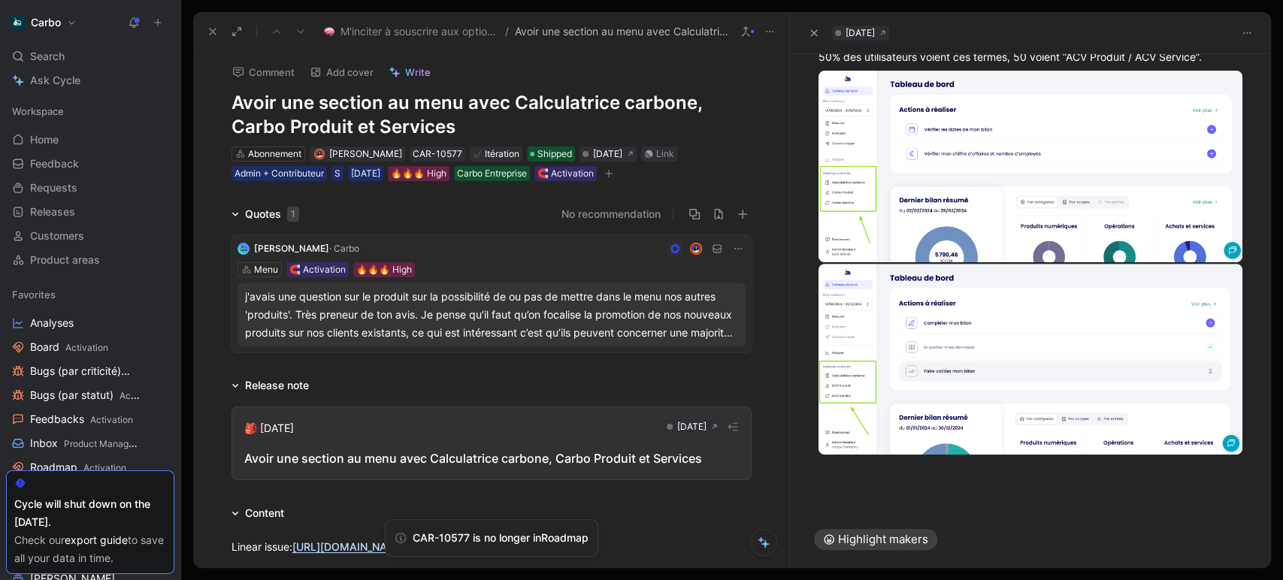
scroll to position [298, 0]
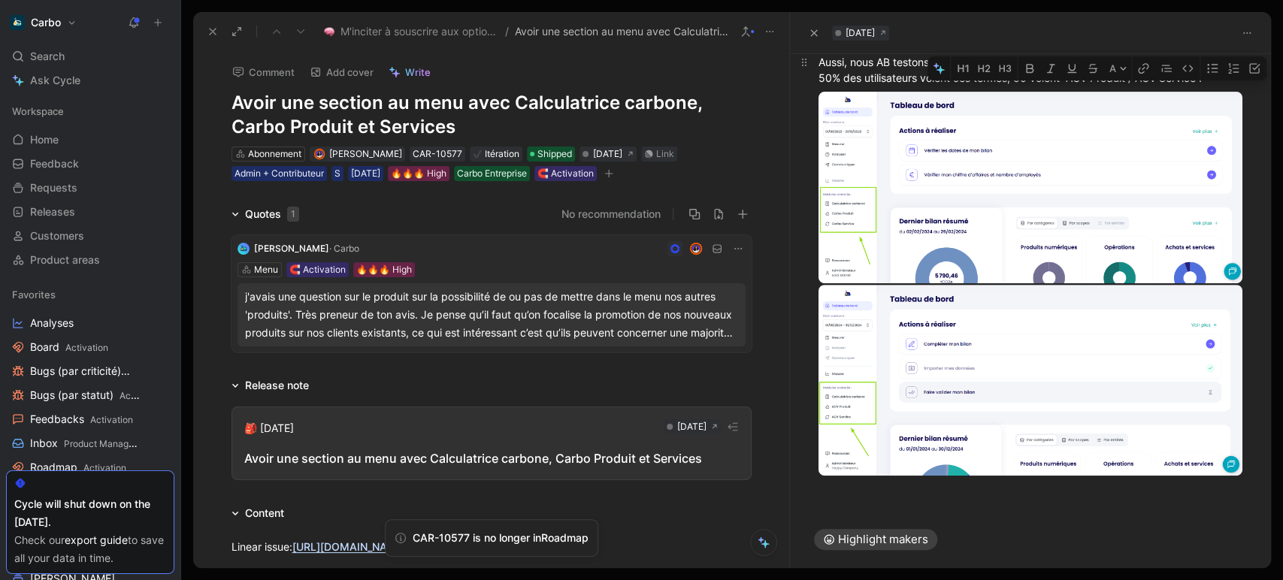
drag, startPoint x: 1063, startPoint y: 71, endPoint x: 1209, endPoint y: 89, distance: 147.1
click at [1209, 86] on div "Aussi, nous AB testons les wordings pour Carbo Produit et Services. 50% des uti…" at bounding box center [1031, 70] width 424 height 32
click at [1049, 70] on icon "button" at bounding box center [1051, 68] width 12 height 12
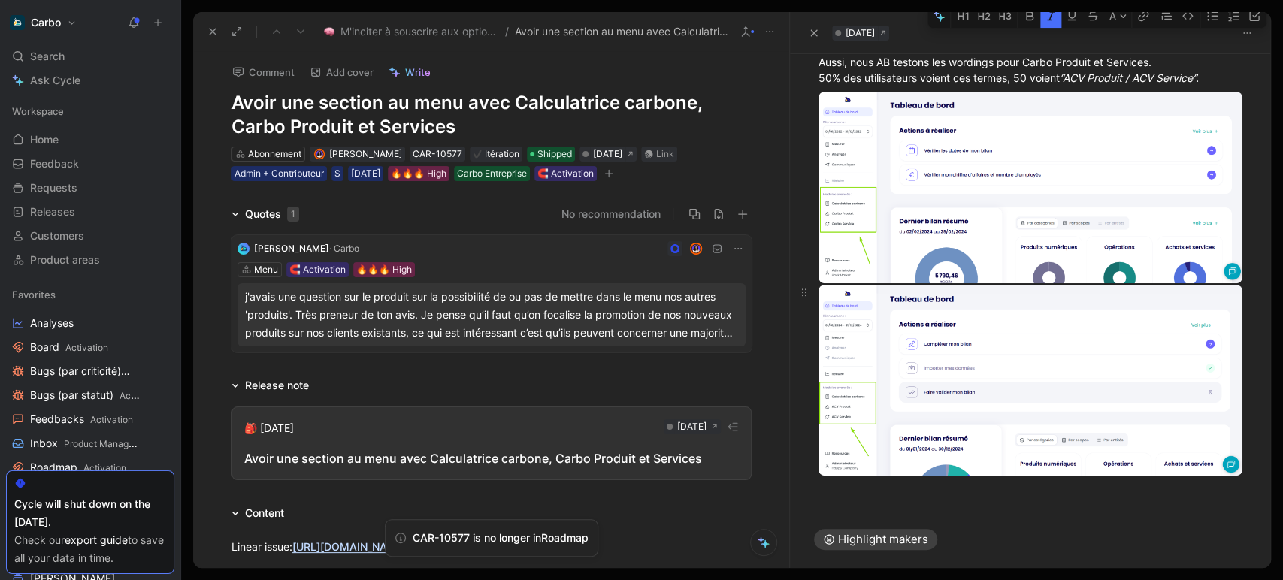
scroll to position [408, 0]
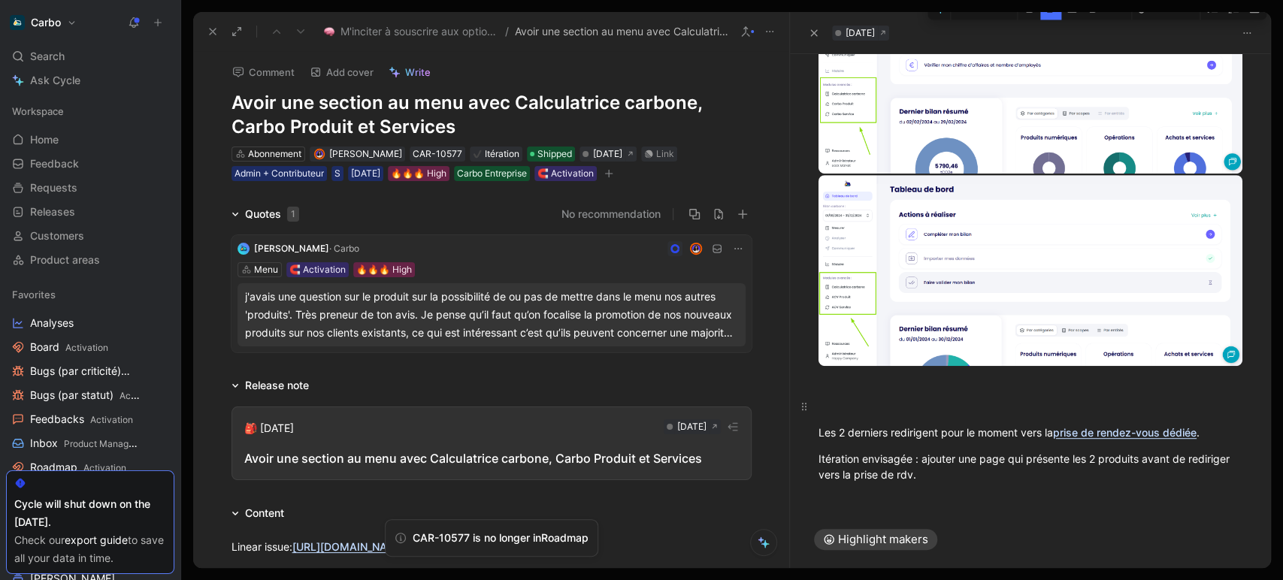
click at [844, 414] on div at bounding box center [1031, 406] width 424 height 16
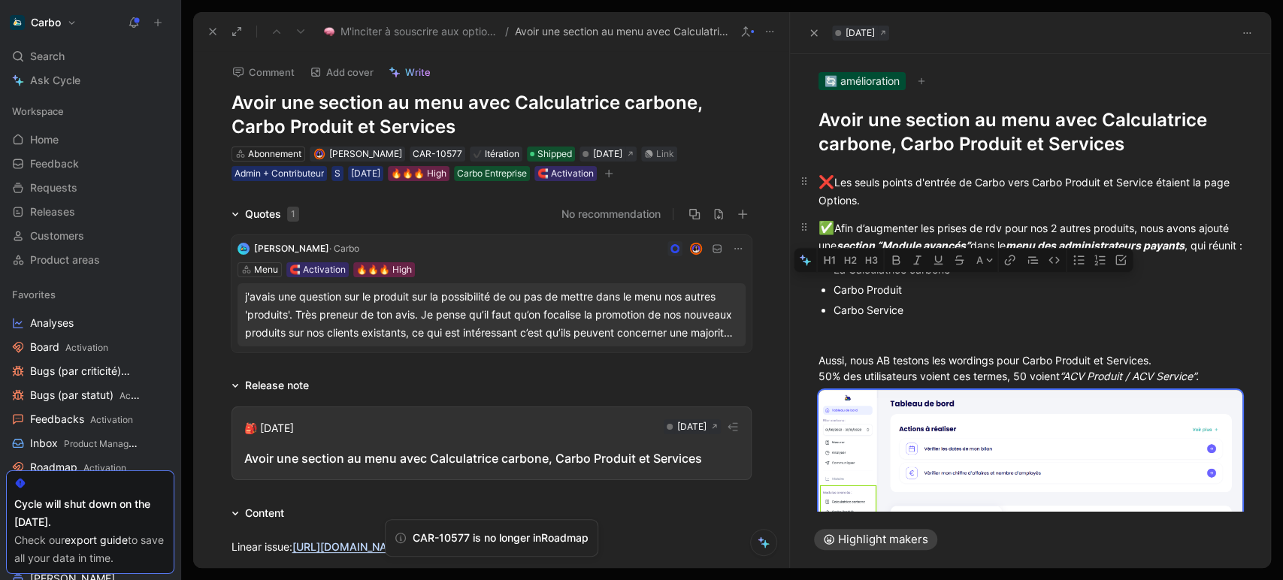
scroll to position [0, 0]
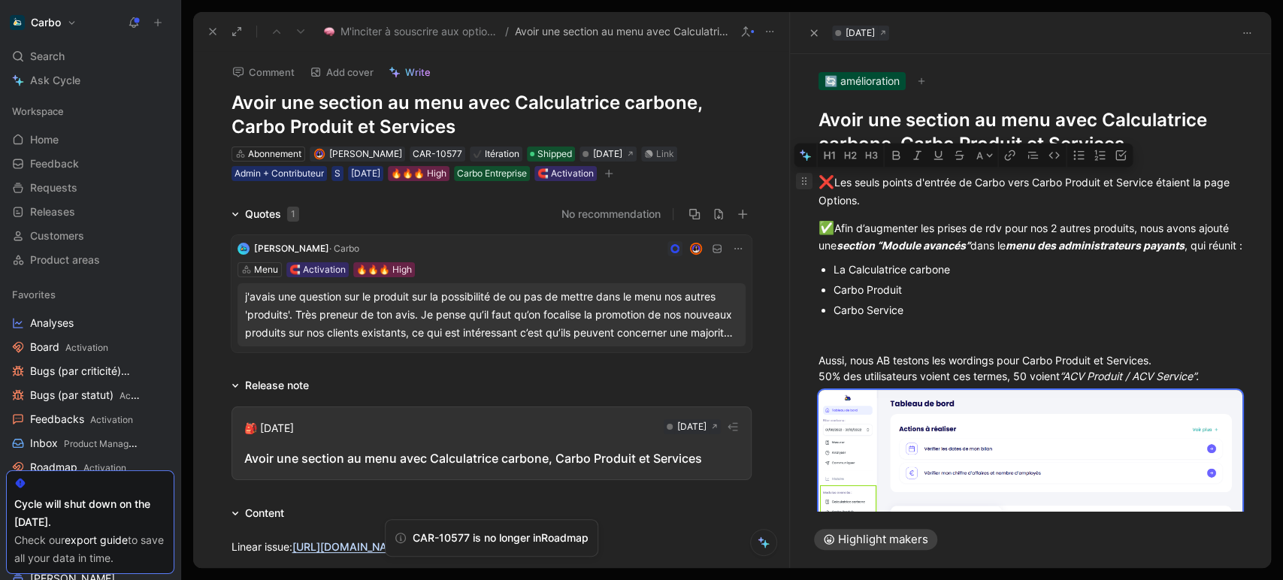
drag, startPoint x: 855, startPoint y: -9, endPoint x: 810, endPoint y: 180, distance: 194.6
click at [810, 180] on div "❌ Les seuls points d'entrée de Carbo vers Carbo Produit et Service étaient la p…" at bounding box center [1030, 518] width 481 height 725
copy div "❌ Les seuls points d'entrée de Carbo vers Carbo Produit et Service étaient la p…"
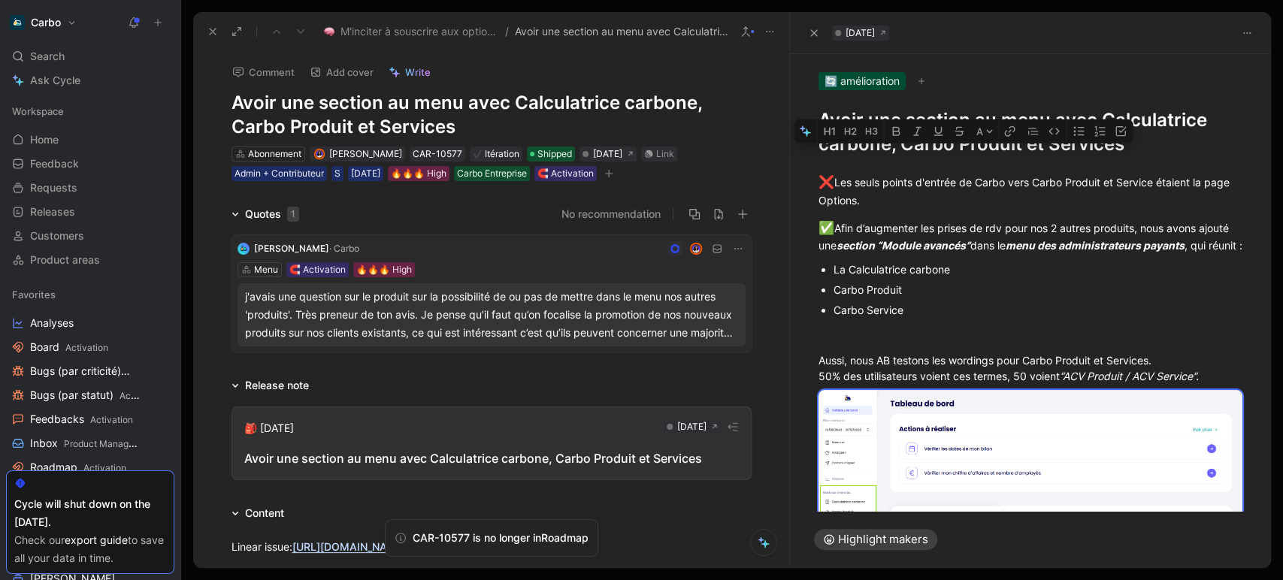
scroll to position [29, 0]
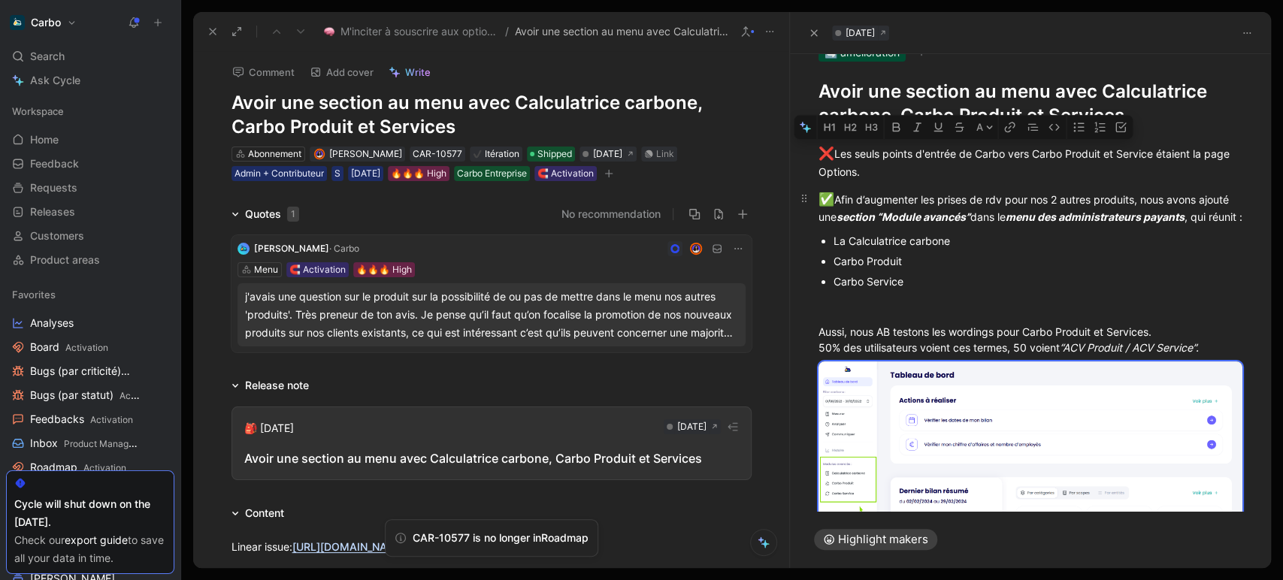
click at [869, 195] on div "✅ Afin d’augmenter les prises de rdv pour nos 2 autres produits, nous avons ajo…" at bounding box center [1031, 207] width 424 height 35
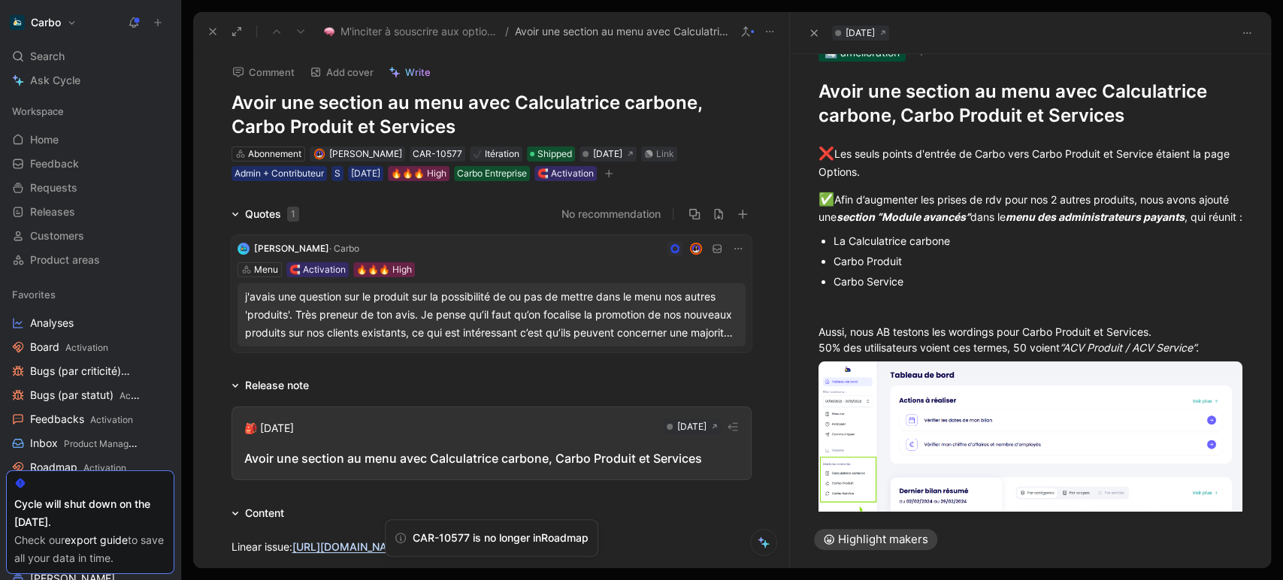
click at [823, 151] on span "❌" at bounding box center [827, 153] width 16 height 15
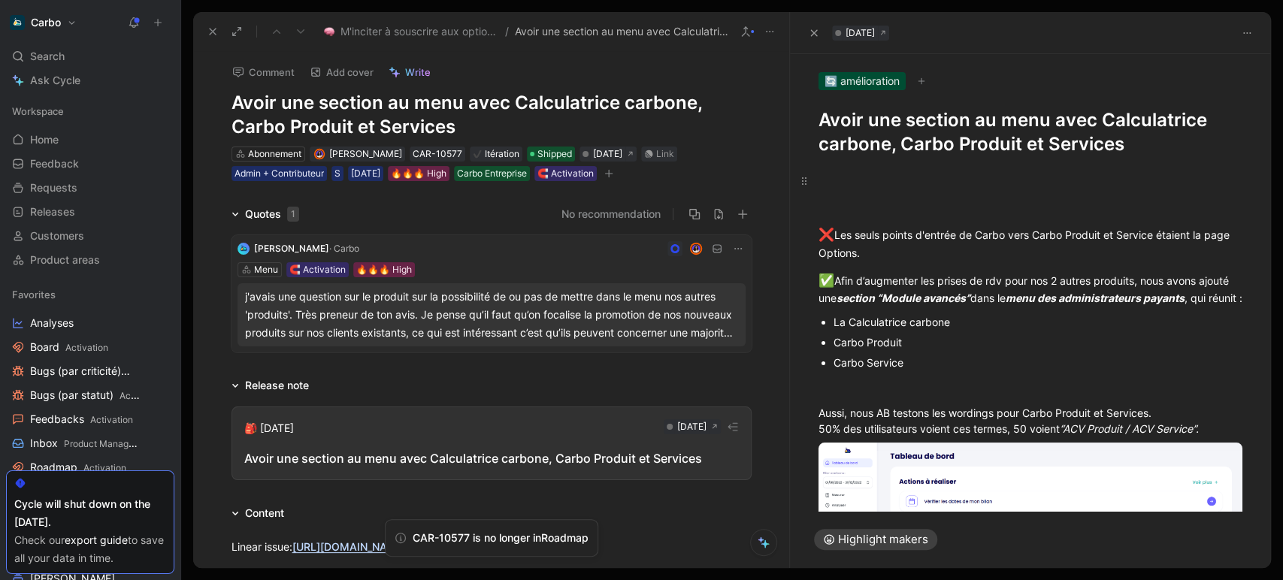
click at [840, 168] on p at bounding box center [1030, 180] width 481 height 25
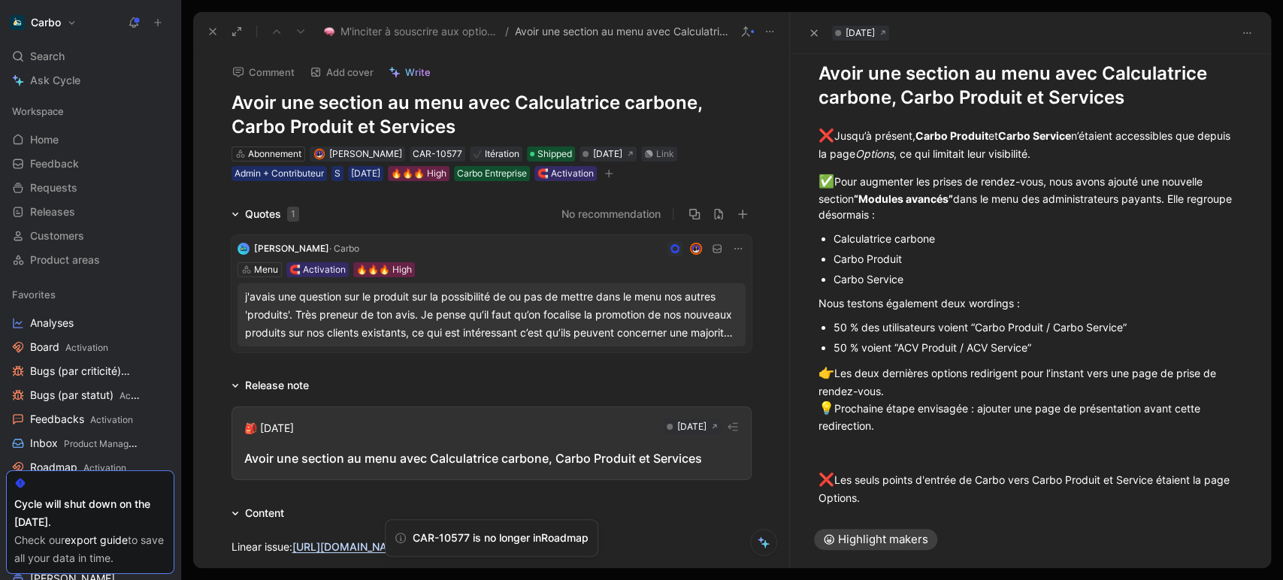
scroll to position [47, 0]
click at [838, 371] on div "👉 Les deux dernières options redirigent pour l’instant vers une page de prise d…" at bounding box center [1031, 398] width 424 height 70
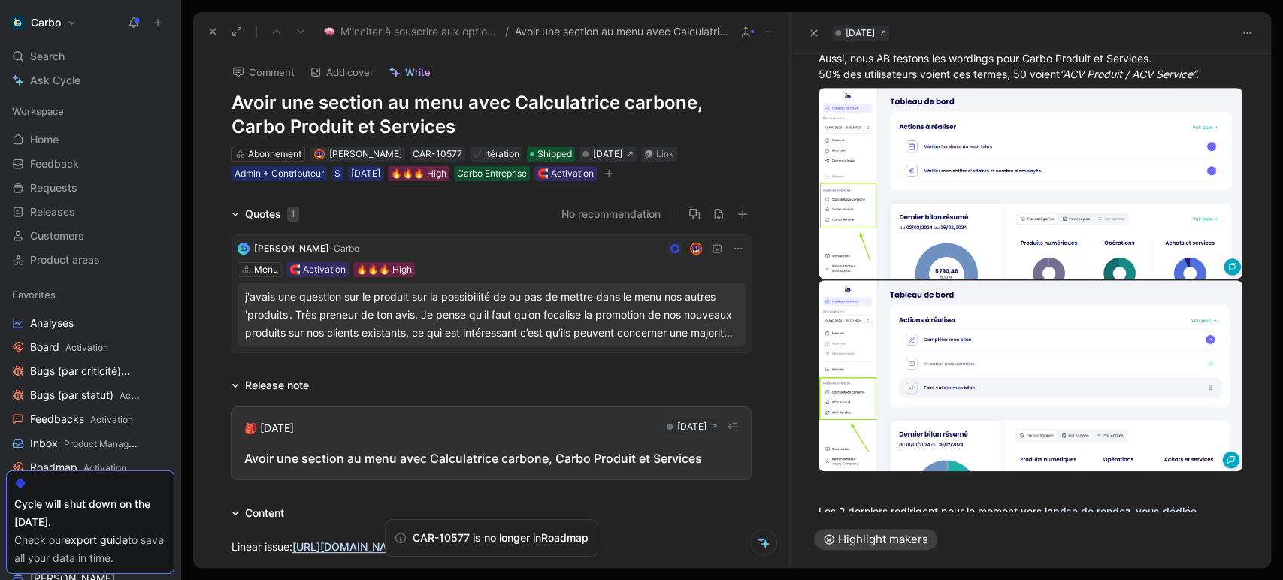
scroll to position [735, 0]
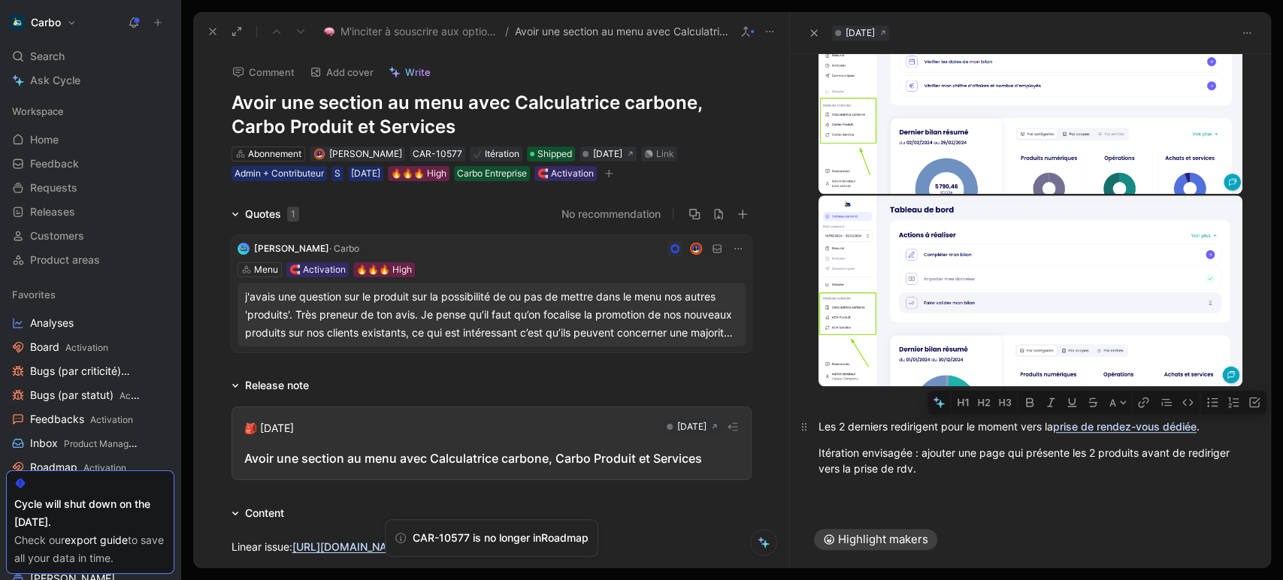
drag, startPoint x: 1083, startPoint y: 423, endPoint x: 1066, endPoint y: 425, distance: 16.6
click at [1066, 425] on div "Les 2 derniers redirigent pour le moment vers la prise de rendez-vous dédiée ." at bounding box center [1031, 427] width 424 height 16
click at [1131, 421] on link "prise de rendez-vous dédiée" at bounding box center [1125, 426] width 144 height 13
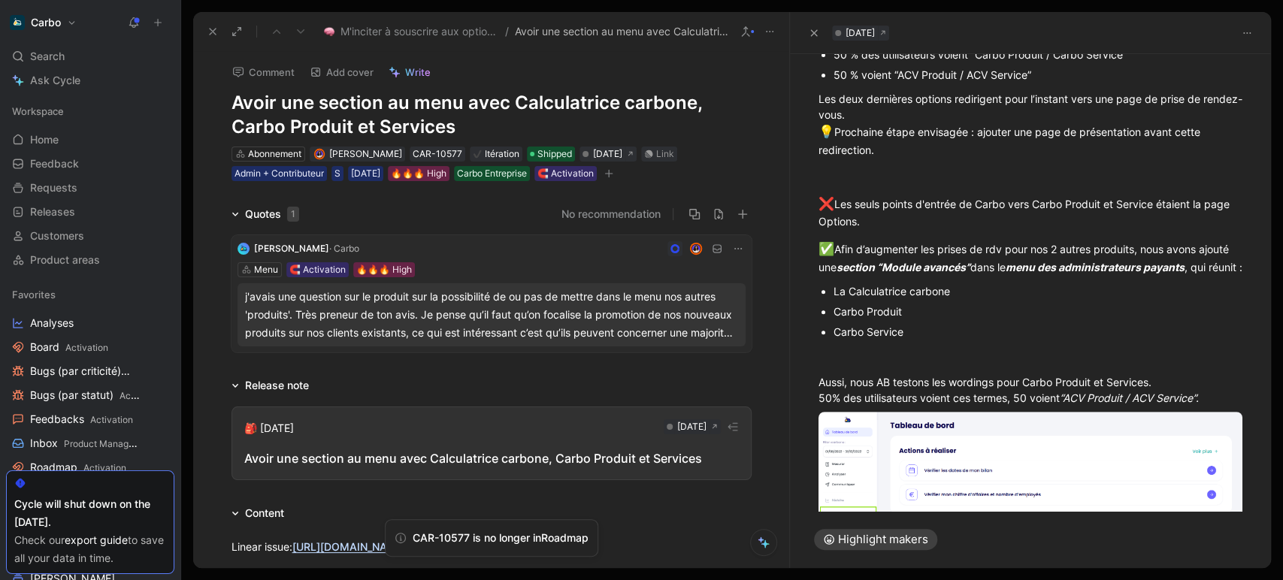
scroll to position [318, 0]
click at [1116, 100] on div "Les deux dernières options redirigent pour l’instant vers une page de prise de …" at bounding box center [1031, 125] width 424 height 67
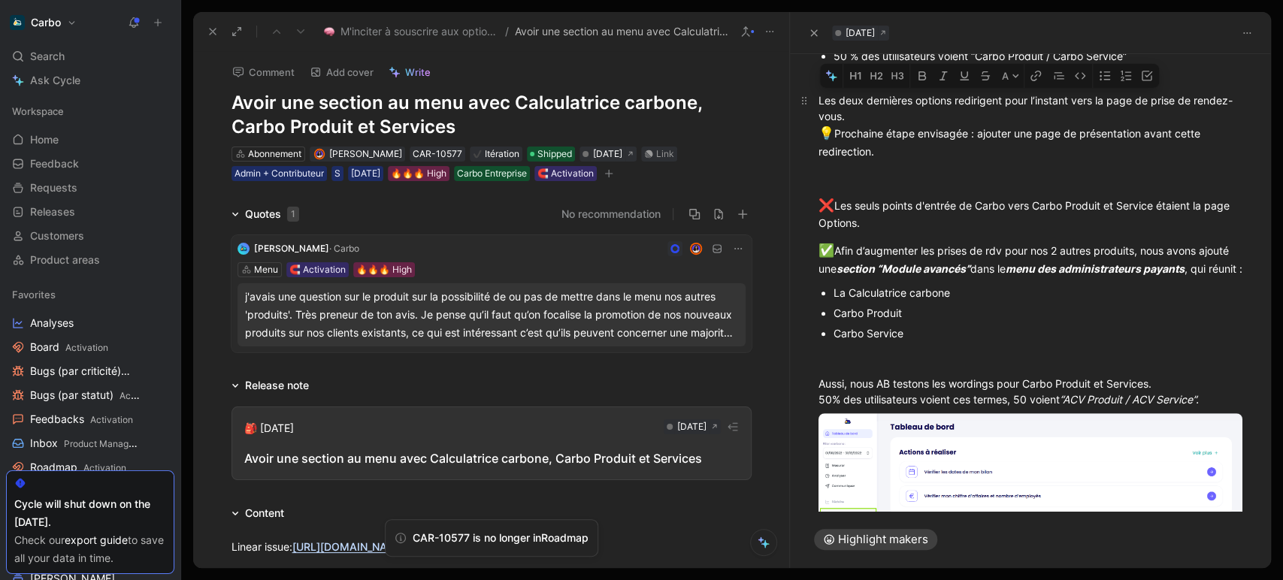
drag, startPoint x: 1098, startPoint y: 101, endPoint x: 880, endPoint y: 115, distance: 217.8
click at [880, 115] on div "Les deux dernières options redirigent pour l’instant vers la page de prise de r…" at bounding box center [1031, 125] width 424 height 67
click at [1027, 77] on button "button" at bounding box center [1036, 76] width 23 height 24
type input "https://meetings-eu1.hubspot.com/emmanuelle-vignial/demo-acv/"
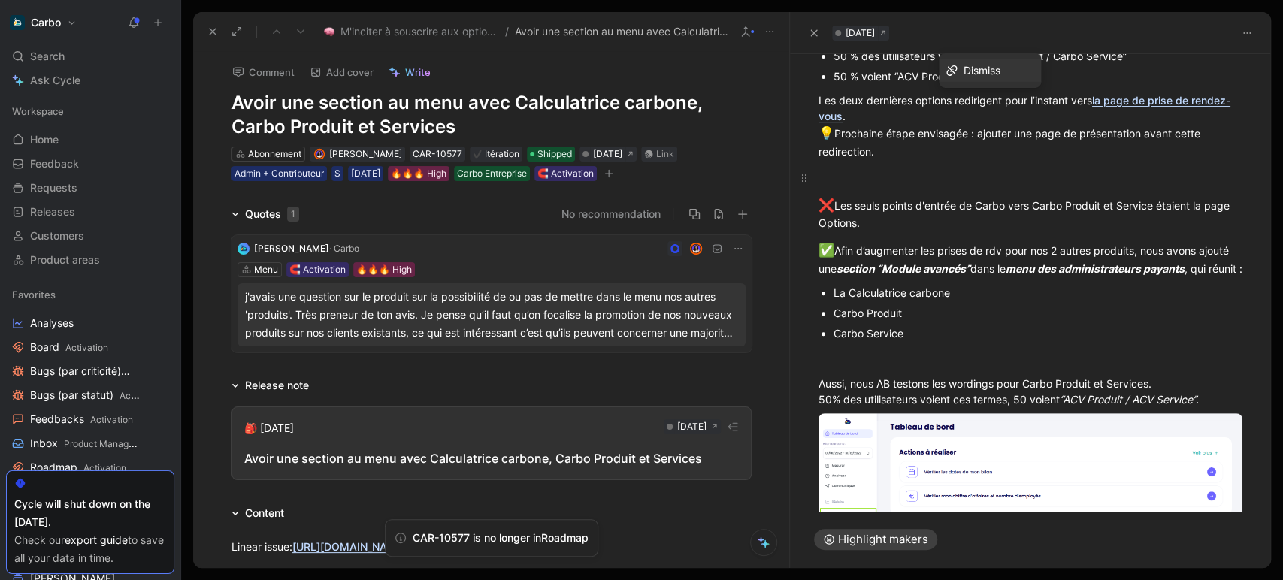
click at [909, 177] on div at bounding box center [1031, 178] width 424 height 16
click at [1149, 128] on div "Les deux dernières options redirigent pour l’instant vers la page de prise de r…" at bounding box center [1031, 125] width 424 height 67
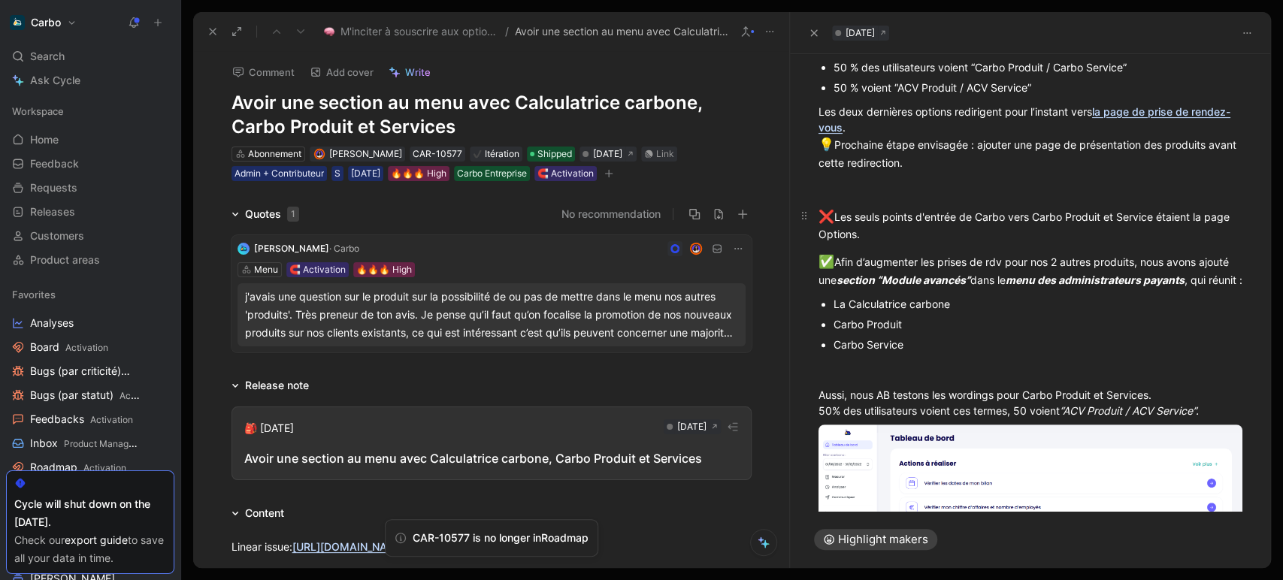
scroll to position [304, 0]
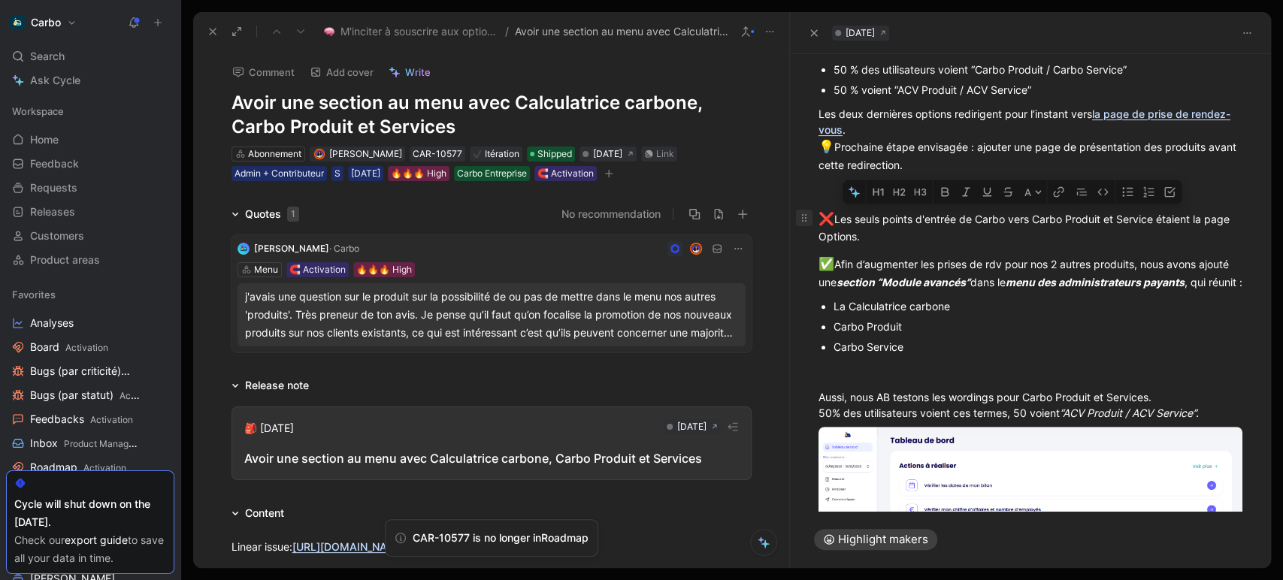
drag, startPoint x: 1222, startPoint y: 424, endPoint x: 810, endPoint y: 221, distance: 459.3
click at [810, 221] on div "❌ Jusqu’à présent, Carbo Produit et Carbo Service n’étaient accessibles que dep…" at bounding box center [1030, 384] width 481 height 1065
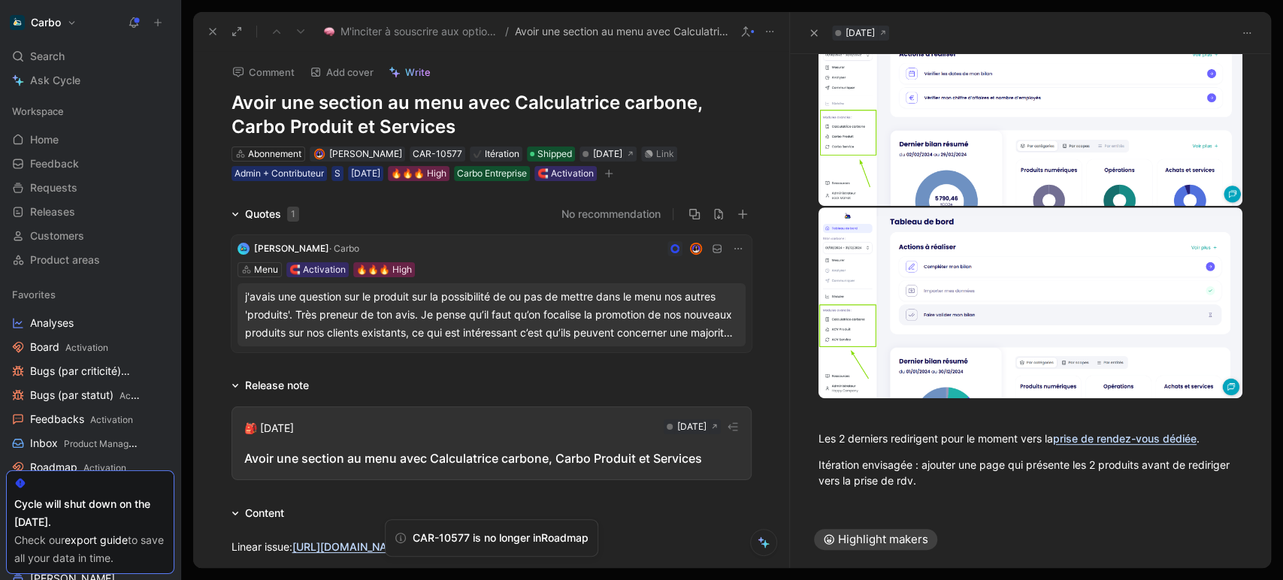
scroll to position [471, 0]
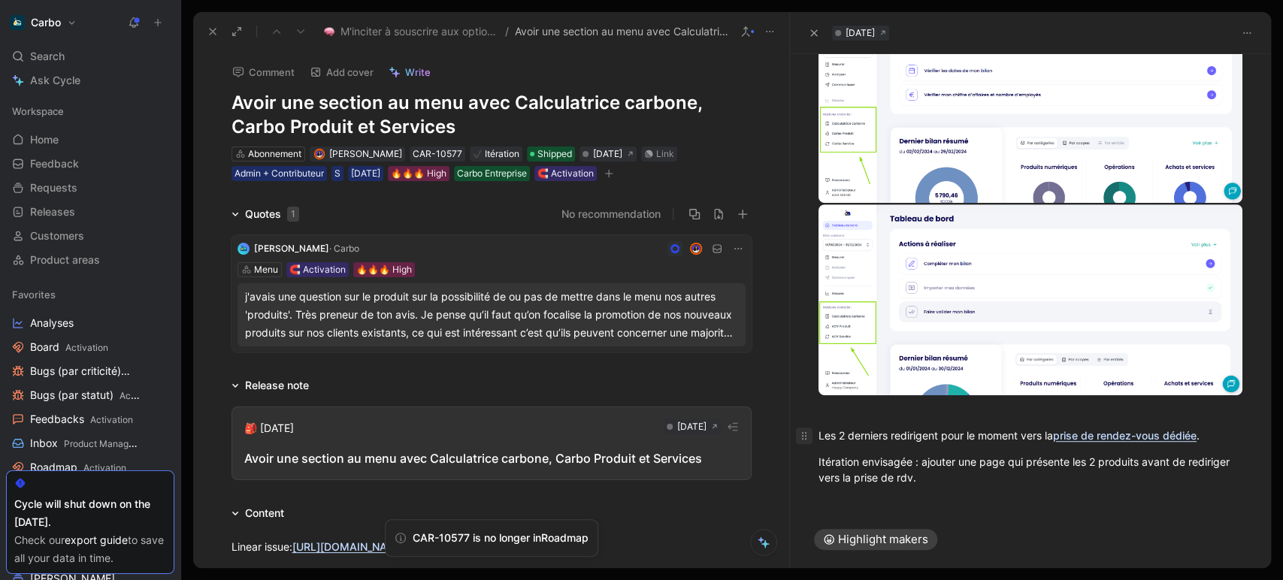
drag, startPoint x: 979, startPoint y: 476, endPoint x: 807, endPoint y: 422, distance: 180.5
click at [807, 422] on div "❌ Jusqu’à présent, Carbo Produit et Carbo Service n’étaient accessibles que dep…" at bounding box center [1030, 93] width 481 height 817
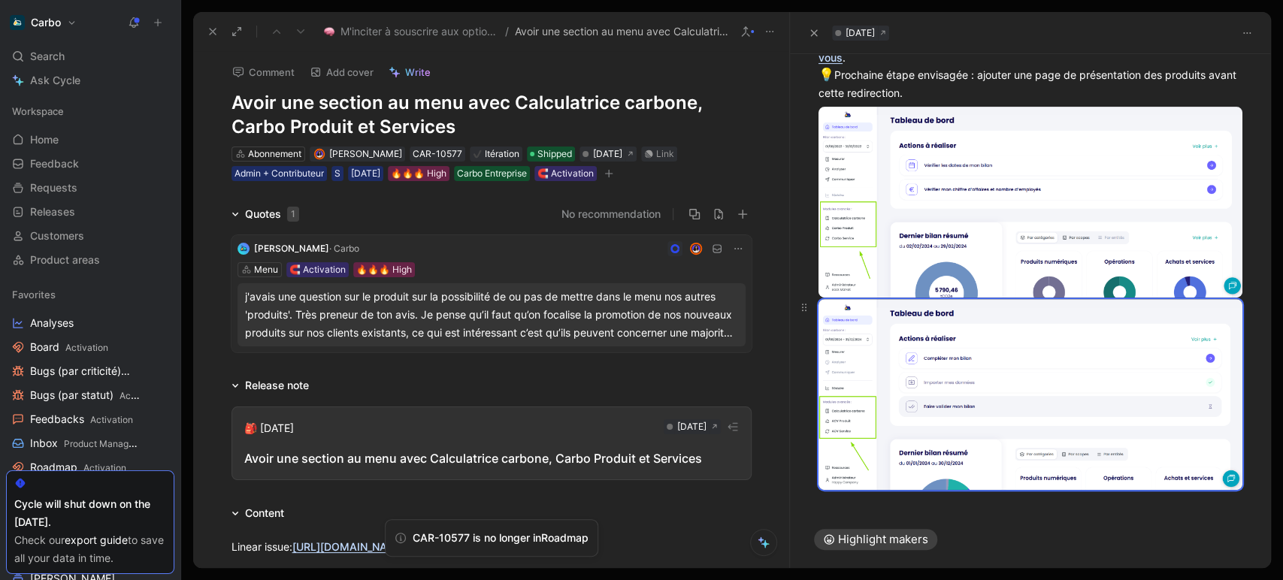
scroll to position [0, 0]
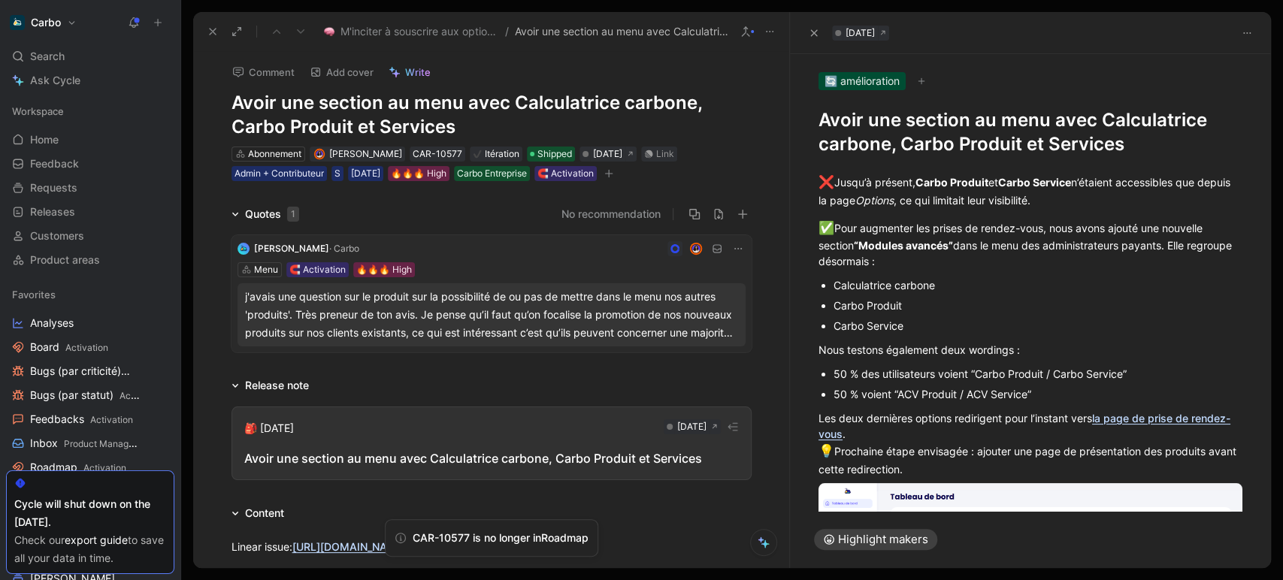
drag, startPoint x: 820, startPoint y: 180, endPoint x: 1031, endPoint y: 402, distance: 305.8
click at [1031, 402] on div "❌ Jusqu’à présent, Carbo Produit et Carbo Service n’étaient accessibles que dep…" at bounding box center [1030, 517] width 481 height 723
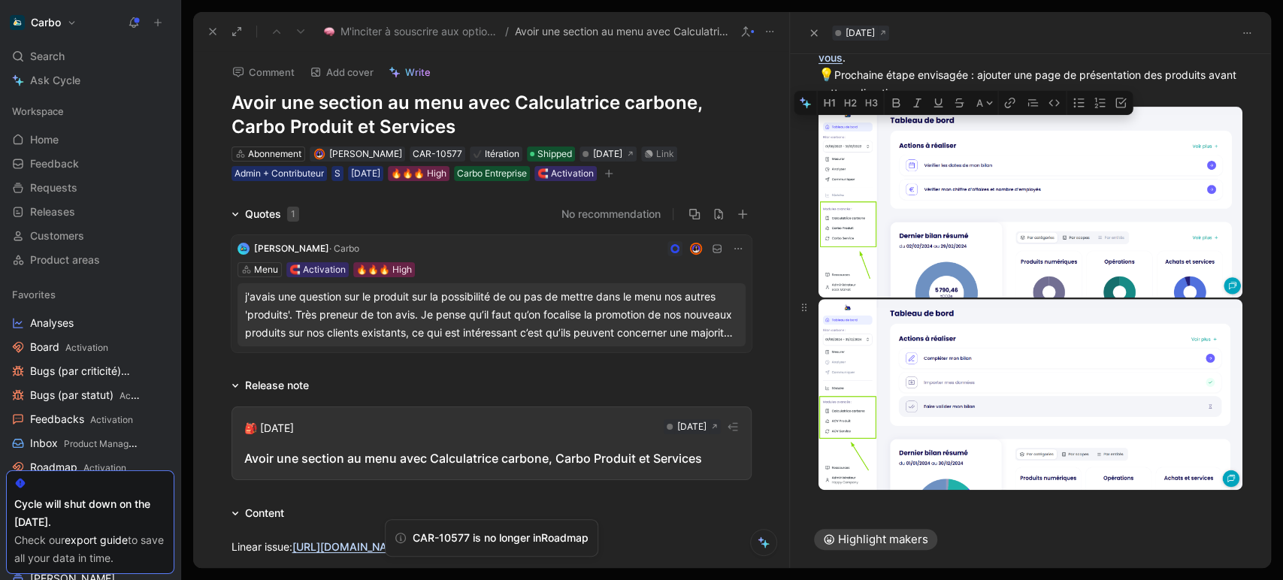
scroll to position [226, 0]
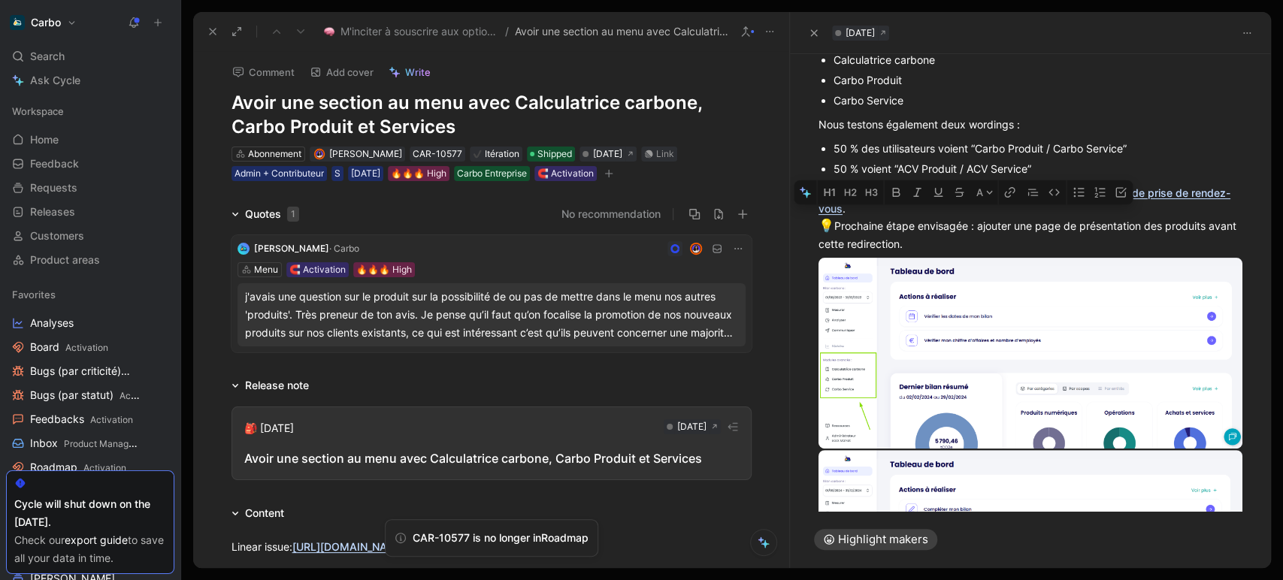
click at [926, 226] on div "Les deux dernières options redirigent pour l’instant vers la page de prise de r…" at bounding box center [1031, 218] width 424 height 67
click at [910, 208] on div "Les deux dernières options redirigent pour l’instant vers la page de prise de r…" at bounding box center [1031, 218] width 424 height 67
click at [820, 190] on div "Les deux dernières options redirigent pour l’instant vers la page de prise de r…" at bounding box center [1031, 218] width 424 height 67
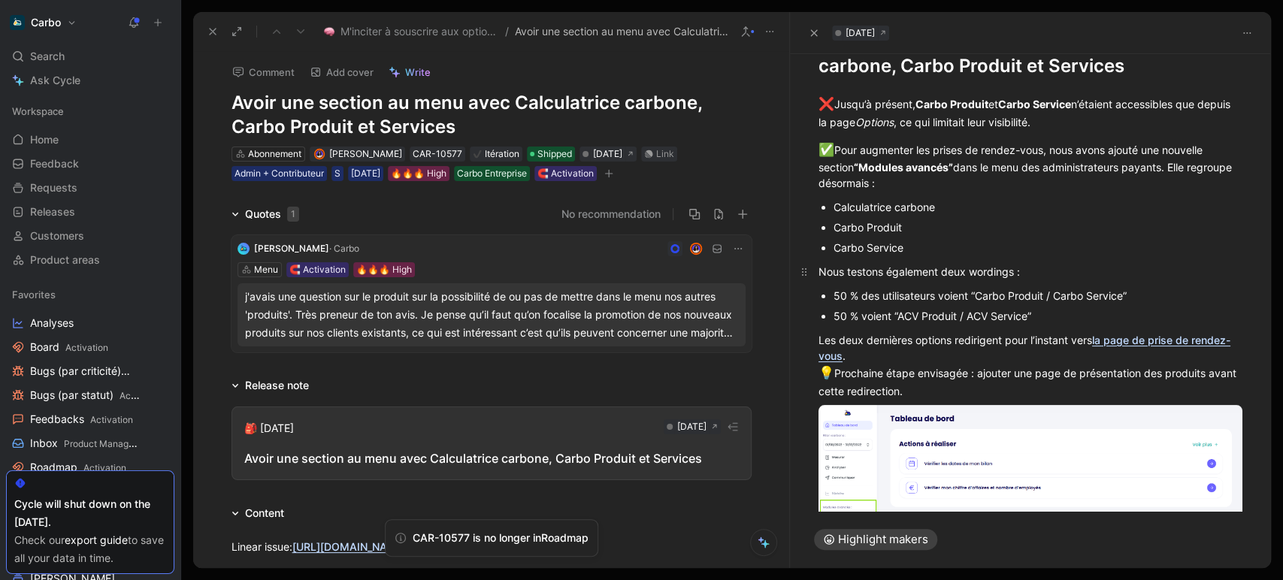
scroll to position [77, 0]
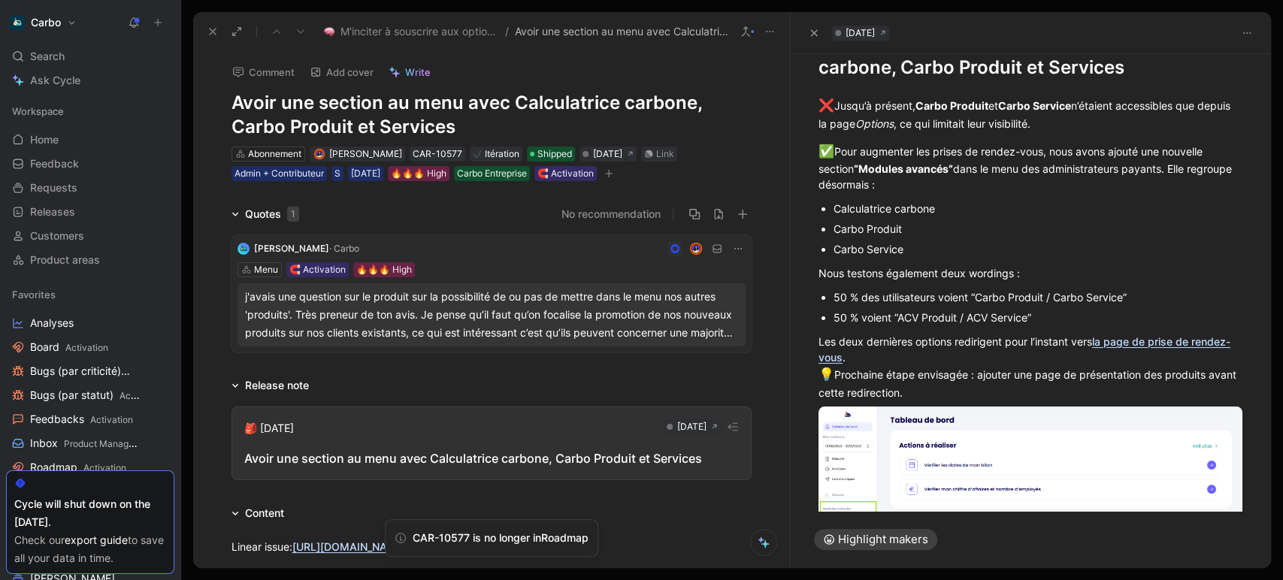
drag, startPoint x: 971, startPoint y: 291, endPoint x: 1152, endPoint y: 299, distance: 181.4
click at [1152, 299] on div "50 % des utilisateurs voient “Carbo Produit / Carbo Service”" at bounding box center [1038, 297] width 409 height 16
click at [1011, 269] on button "button" at bounding box center [1003, 272] width 21 height 24
drag, startPoint x: 1038, startPoint y: 321, endPoint x: 894, endPoint y: 317, distance: 144.4
click at [894, 317] on div "50 % voient “ACV Produit / ACV Service”" at bounding box center [1038, 318] width 409 height 16
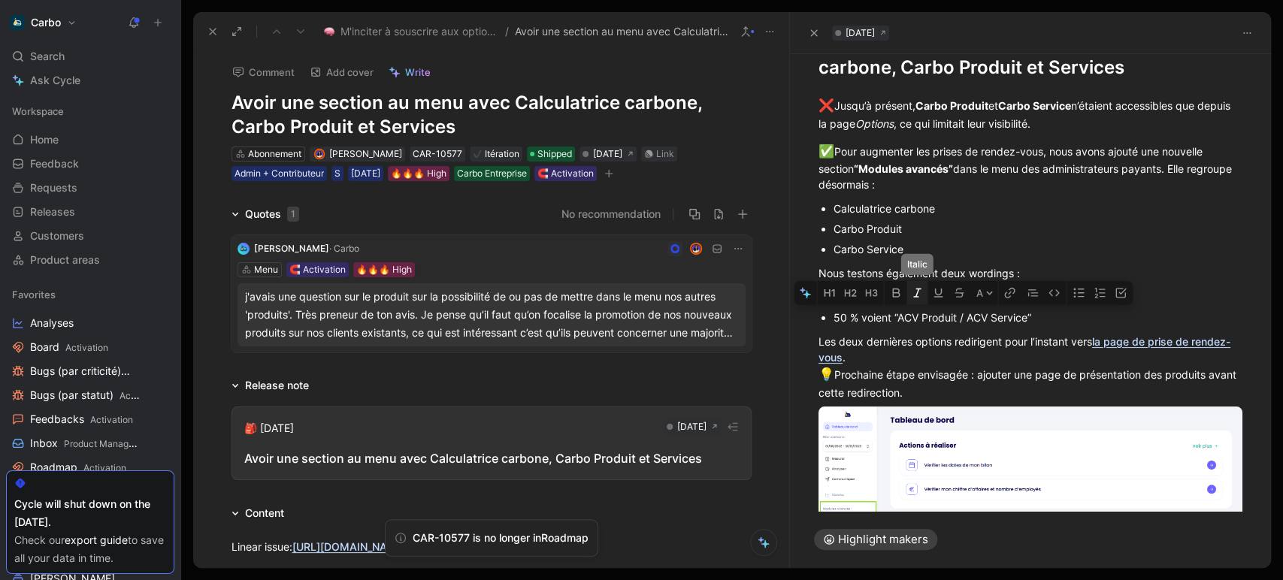
click at [916, 292] on icon "button" at bounding box center [917, 293] width 12 height 12
click at [956, 334] on div "Les deux dernières options redirigent pour l’instant vers la page de prise de r…" at bounding box center [1031, 367] width 424 height 67
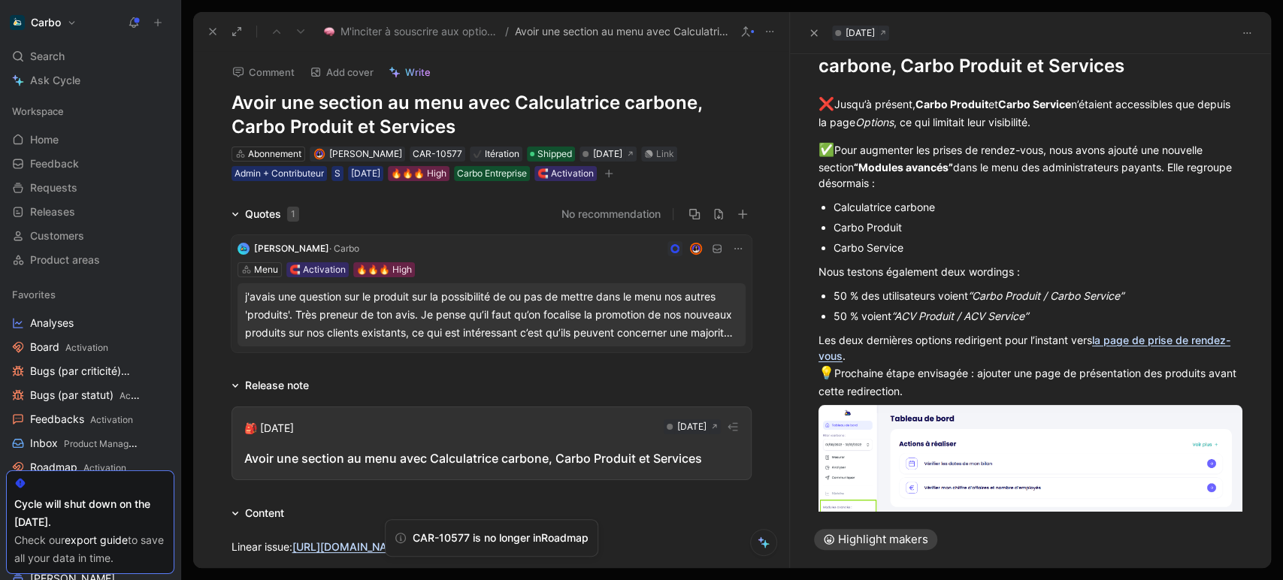
scroll to position [2, 0]
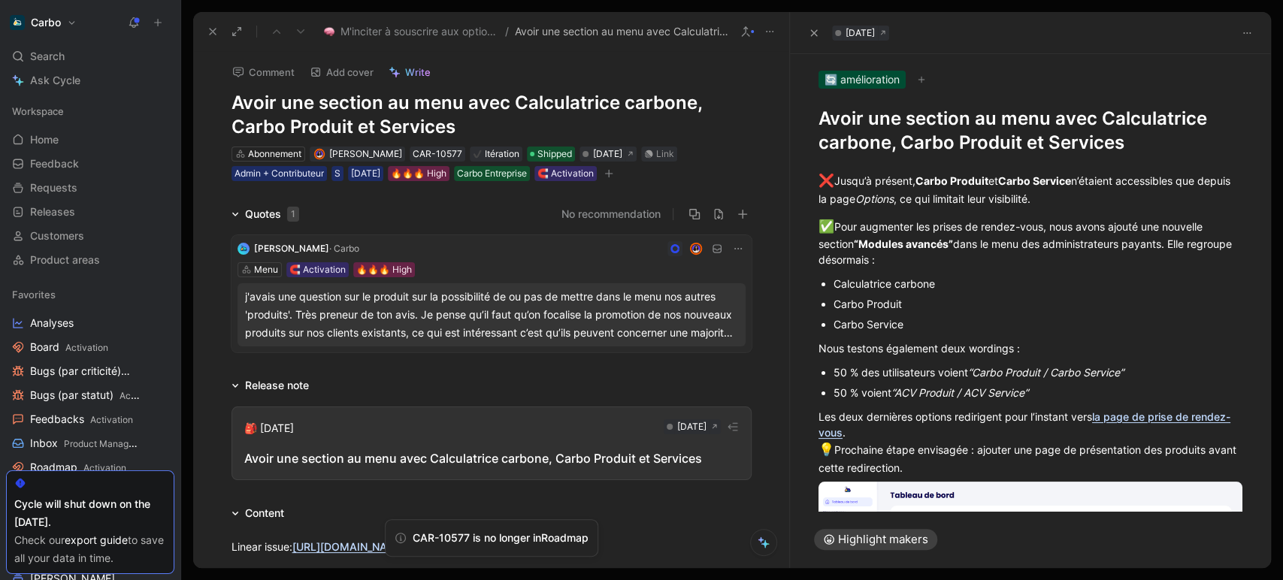
click at [826, 116] on h1 "Avoir une section au menu avec Calculatrice carbone, Carbo Produit et Services" at bounding box center [1031, 131] width 424 height 48
click at [820, 119] on h1 "Avoir une section au menu avec Calculatrice carbone, Carbo Produit et Services" at bounding box center [1031, 131] width 424 height 48
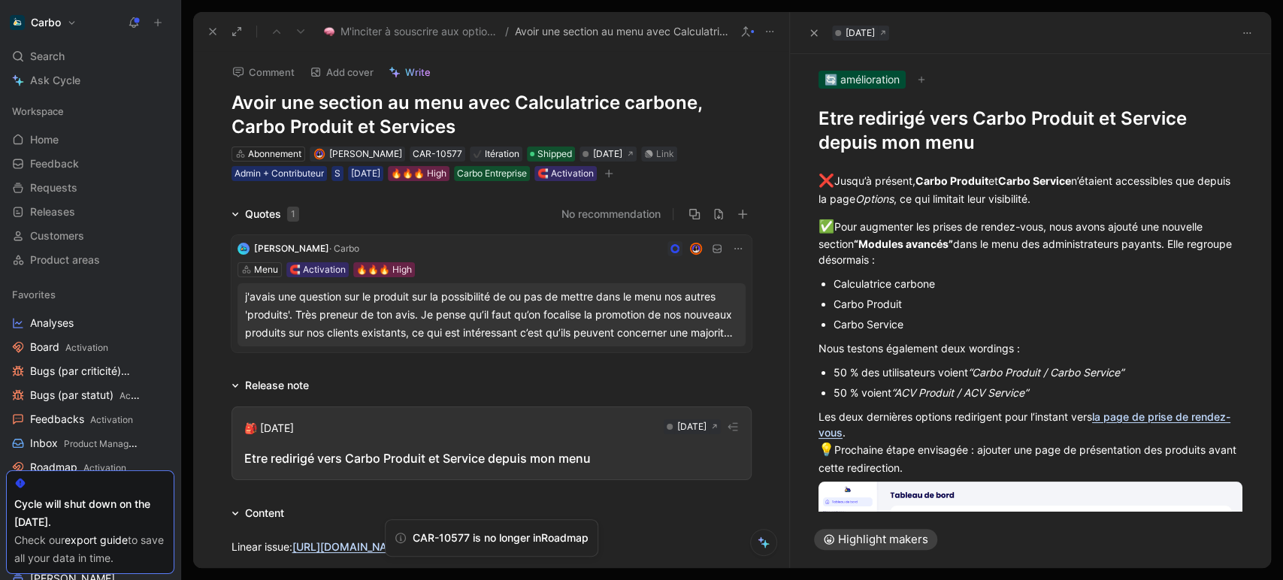
scroll to position [0, 0]
click at [828, 116] on h1 "Etre redirigé vers Carbo Produit et Service depuis mon menu" at bounding box center [1031, 132] width 424 height 48
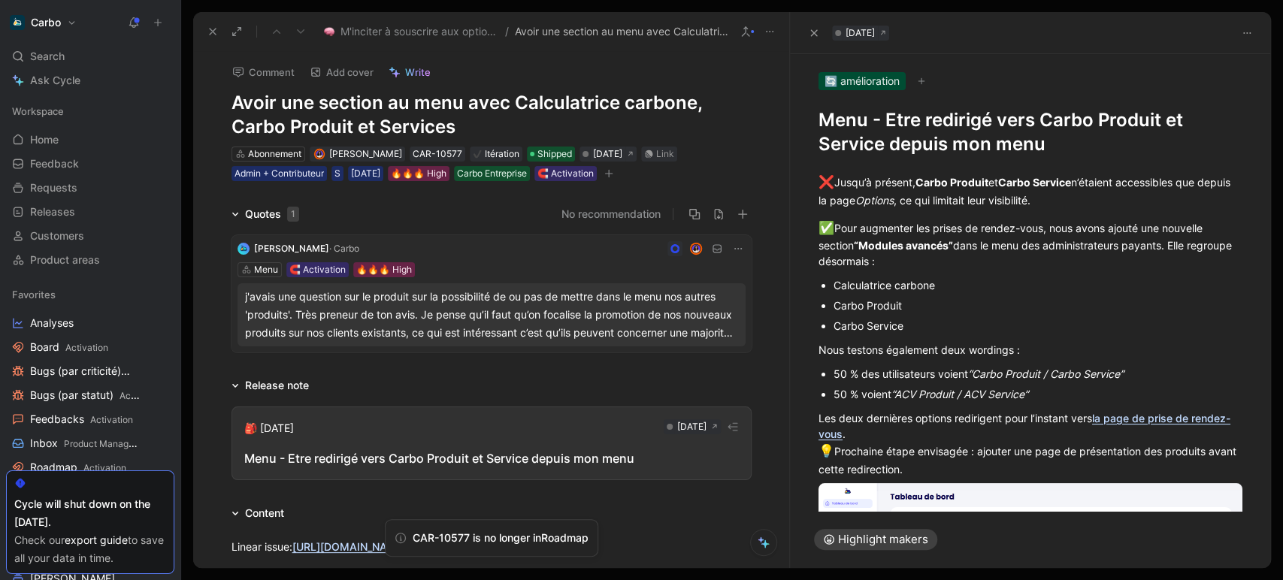
drag, startPoint x: 1093, startPoint y: 155, endPoint x: 886, endPoint y: 123, distance: 209.3
click at [886, 123] on h1 "Menu - Etre redirigé vers Carbo Produit et Service depuis mon menu" at bounding box center [1031, 132] width 424 height 48
copy h1 "Etre redirigé vers Carbo Produit et Service depuis mon menu"
click at [423, 106] on h1 "Avoir une section au menu avec Calculatrice carbone, Carbo Produit et Services" at bounding box center [492, 115] width 520 height 48
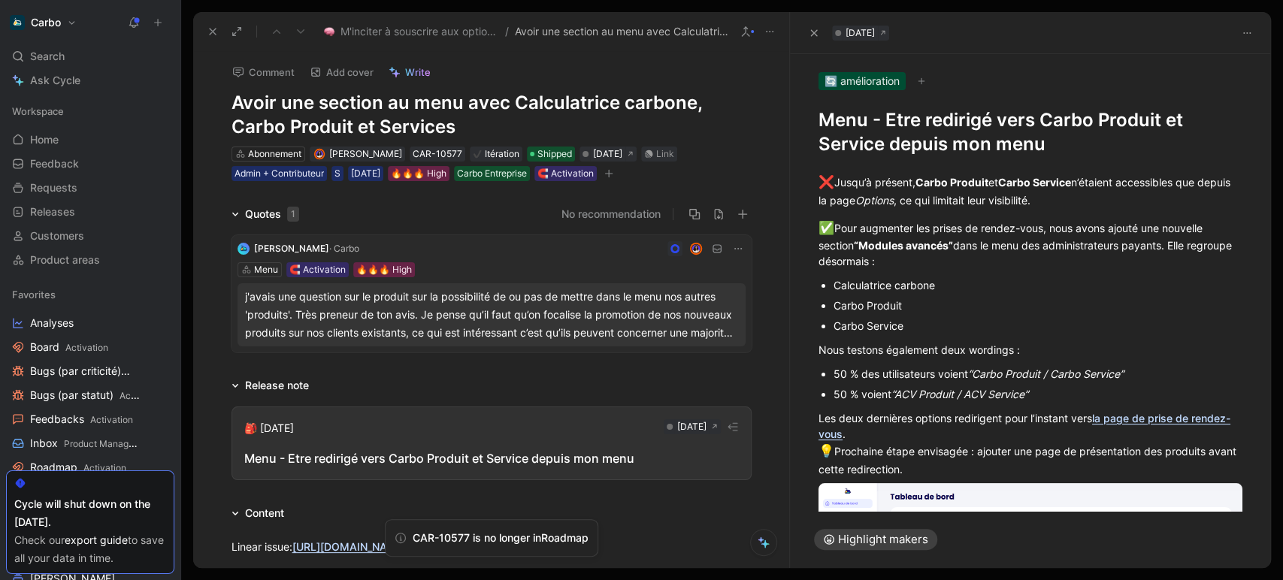
click at [423, 106] on h1 "Avoir une section au menu avec Calculatrice carbone, Carbo Produit et Services" at bounding box center [492, 115] width 520 height 48
click at [928, 122] on h1 "Menu - Etre redirigé vers Carbo Produit et Service depuis mon menu" at bounding box center [1031, 132] width 424 height 48
copy h1 "Menu - Etre redirigé vers Carbo Produit et Service depuis mon menu"
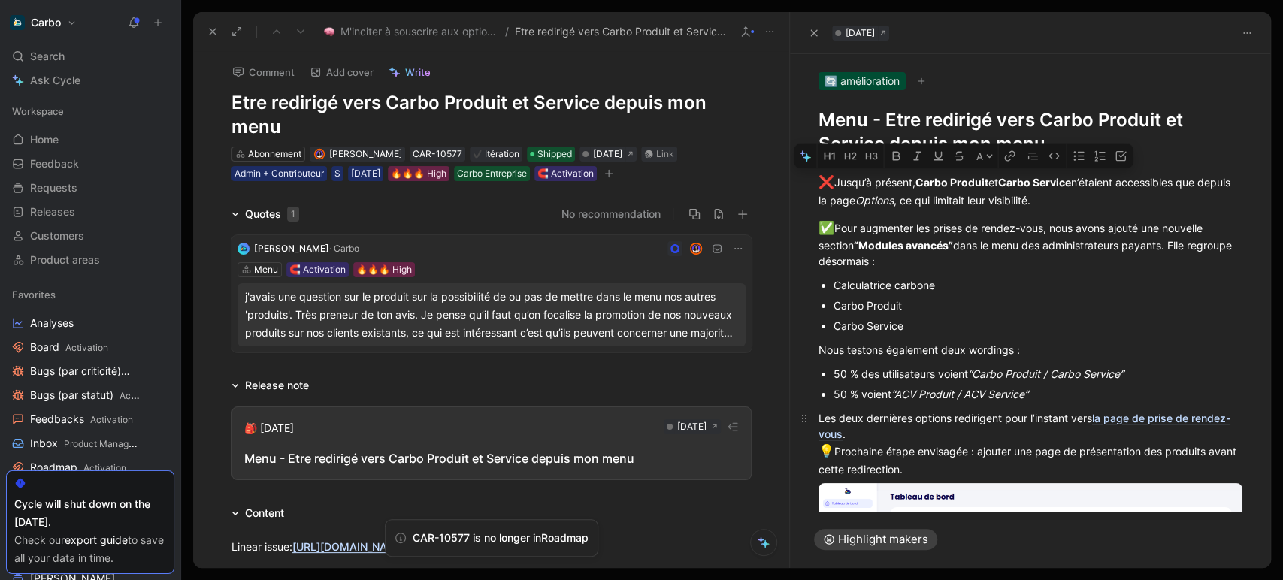
drag, startPoint x: 826, startPoint y: 180, endPoint x: 1046, endPoint y: 474, distance: 366.7
click at [1046, 474] on div "❌ Jusqu’à présent, Carbo Produit et Carbo Service n’étaient accessibles que dep…" at bounding box center [1030, 517] width 481 height 723
copy div "❌ Jusqu’à présent, Carbo Produit et Carbo Service n’étaient accessibles que dep…"
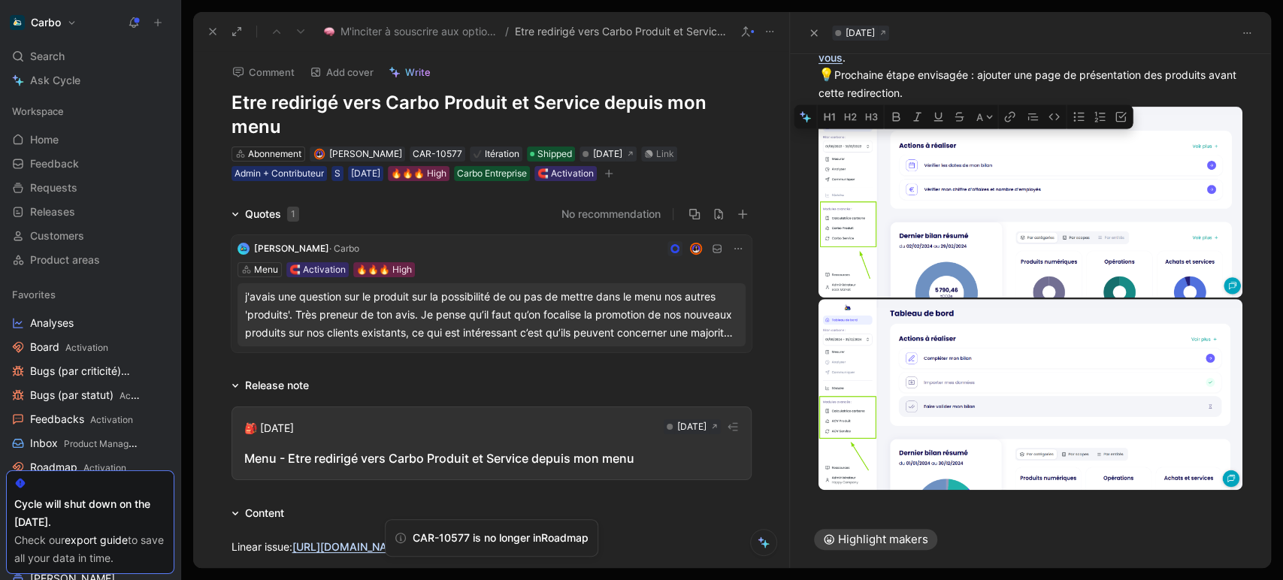
scroll to position [376, 0]
click at [928, 241] on body "Carbo Search Ctrl K Ask Cycle Workspace Home G then H Feedback G then F Request…" at bounding box center [641, 290] width 1283 height 580
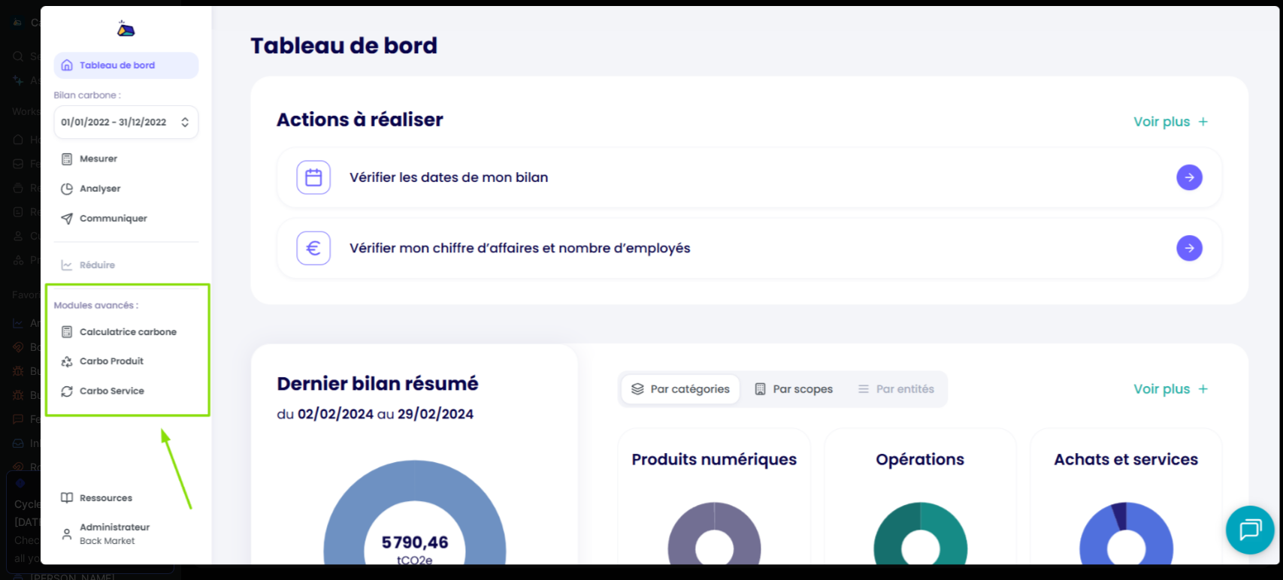
click at [435, 211] on img at bounding box center [661, 285] width 1240 height 559
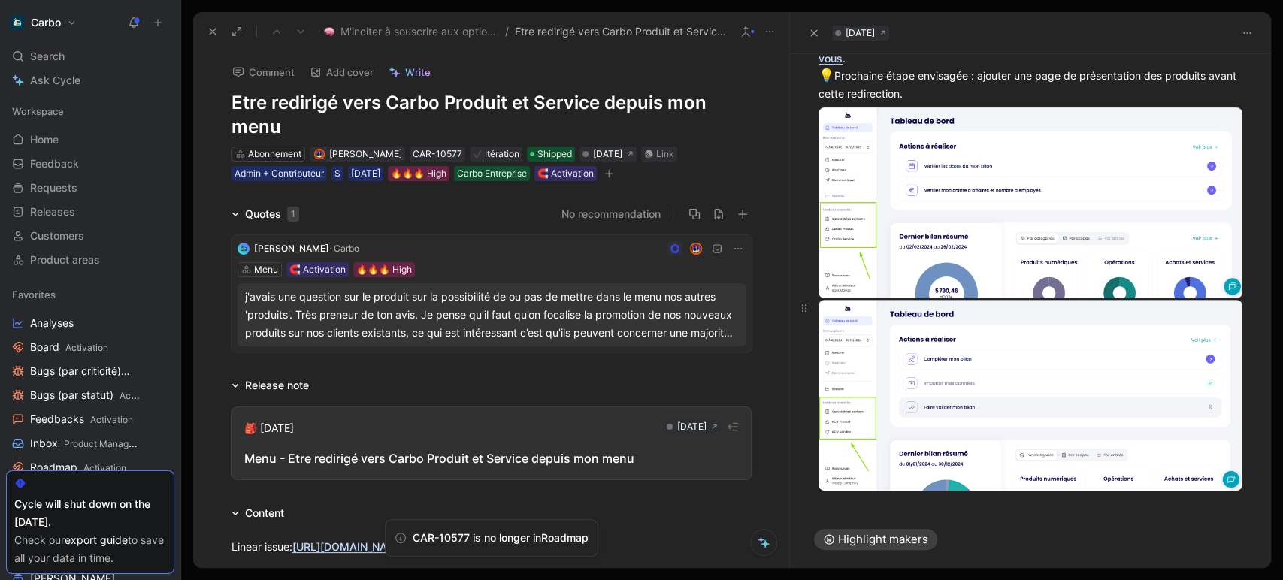
click at [924, 360] on body "Carbo Search Ctrl K Ask Cycle Workspace Home G then H Feedback G then F Request…" at bounding box center [641, 290] width 1283 height 580
